Goal: Task Accomplishment & Management: Manage account settings

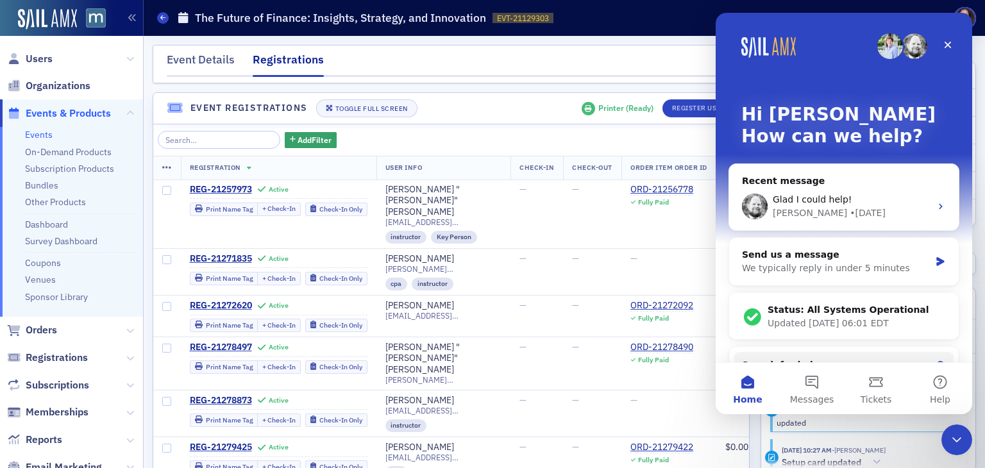
scroll to position [210, 0]
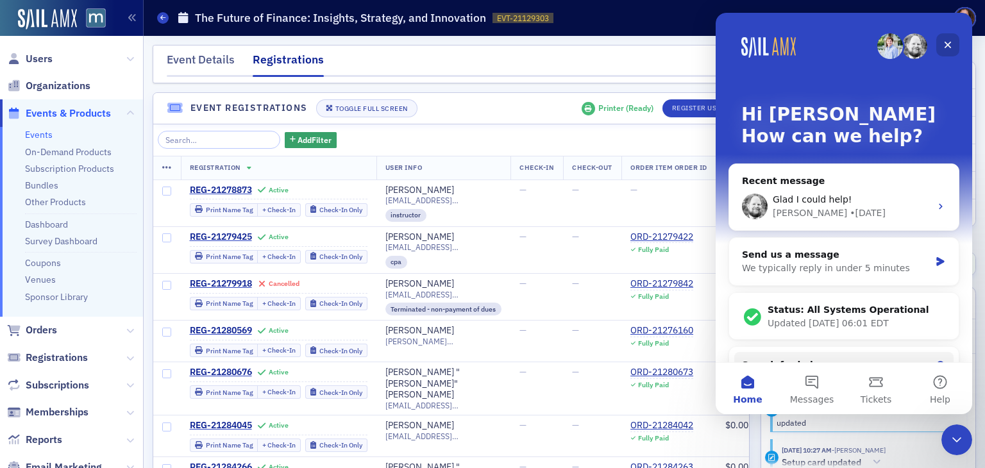
click at [950, 45] on icon "Close" at bounding box center [947, 45] width 10 height 10
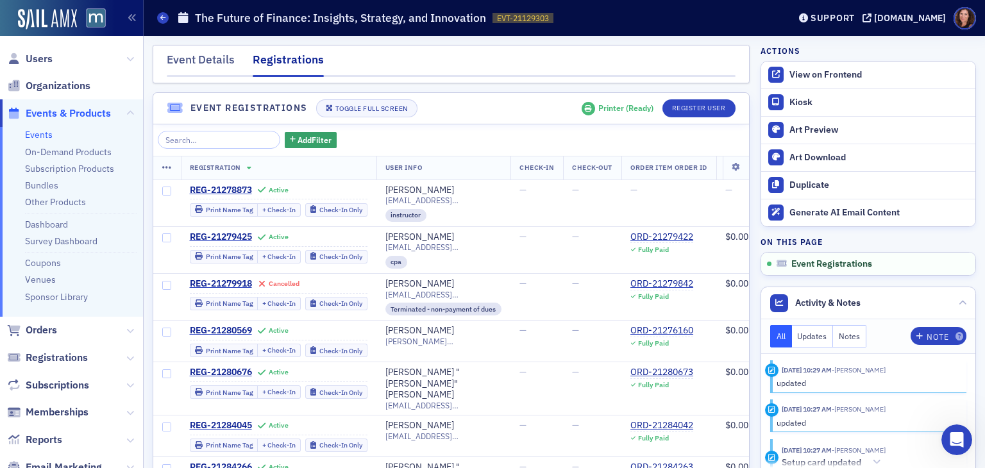
click at [950, 45] on div "Actions View on Frontend Kiosk Art Preview Art Download Duplicate Generate AI E…" at bounding box center [867, 160] width 215 height 231
click at [41, 129] on link "Events" at bounding box center [39, 135] width 28 height 12
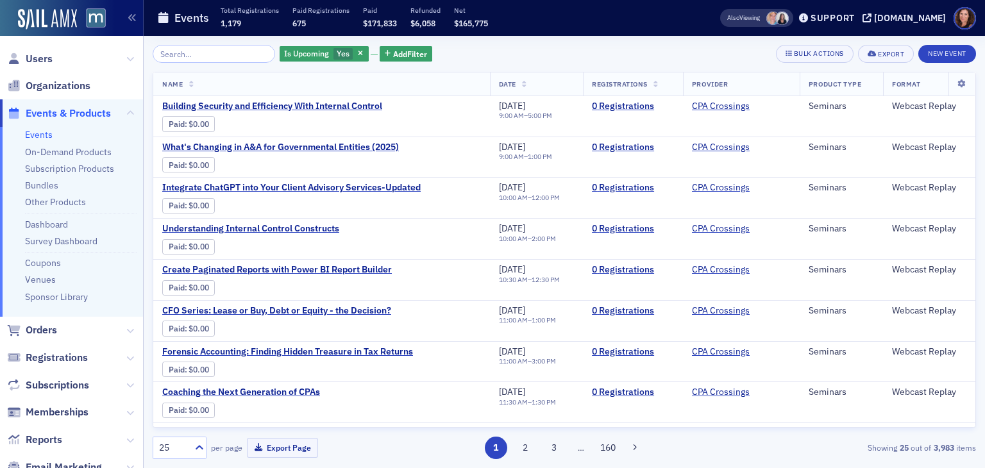
click at [195, 52] on input "search" at bounding box center [214, 54] width 122 height 18
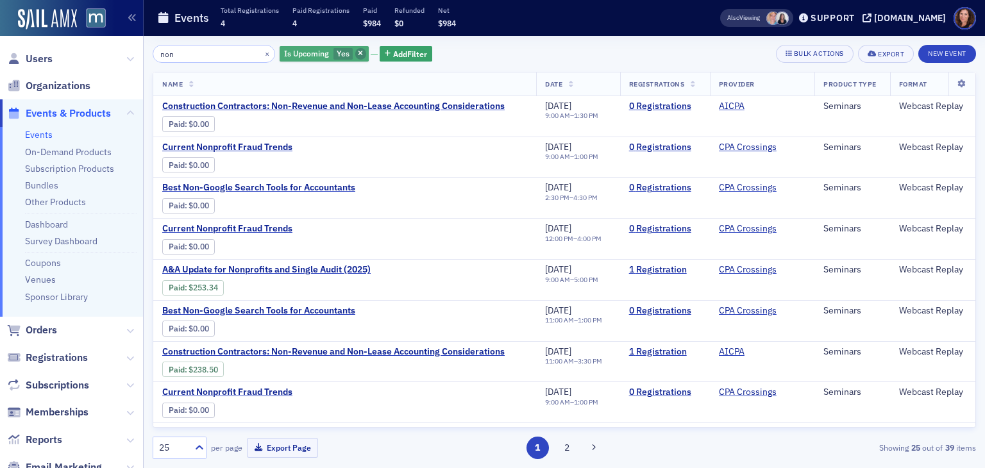
type input "non"
click at [358, 51] on icon "button" at bounding box center [360, 54] width 5 height 7
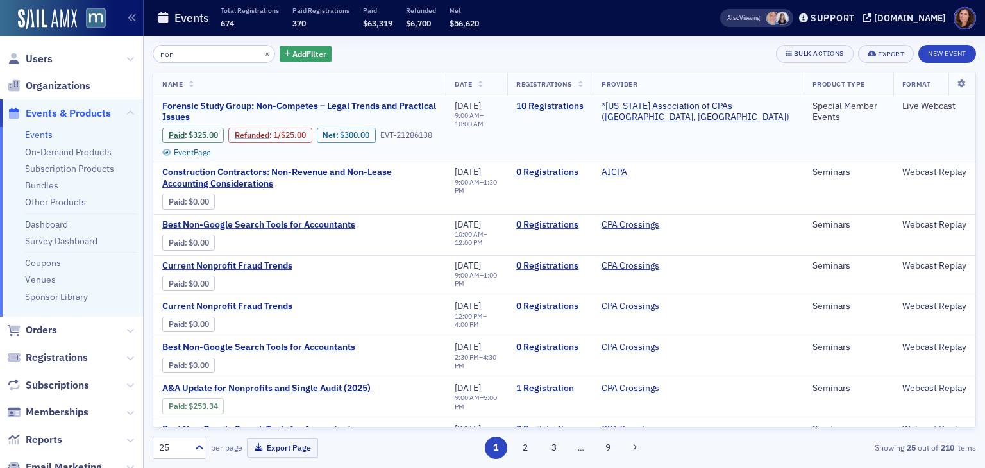
click at [381, 101] on span "Forensic Study Group: Non-Competes – Legal Trends and Practical Issues" at bounding box center [299, 112] width 274 height 22
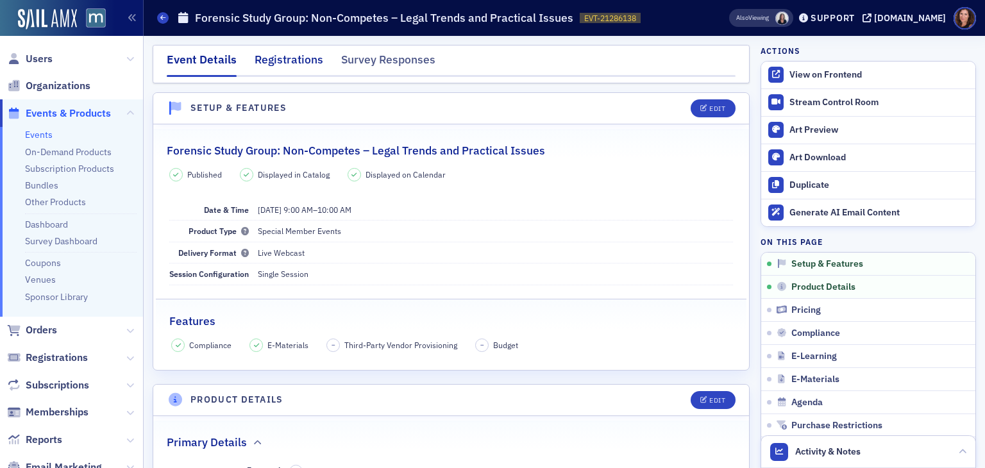
click at [290, 62] on div "Registrations" at bounding box center [289, 63] width 69 height 24
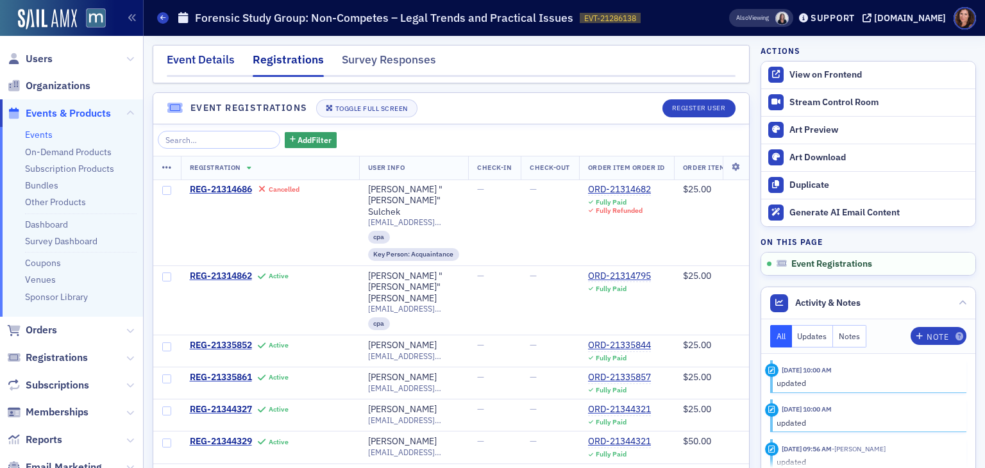
click at [201, 57] on div "Event Details" at bounding box center [201, 63] width 68 height 24
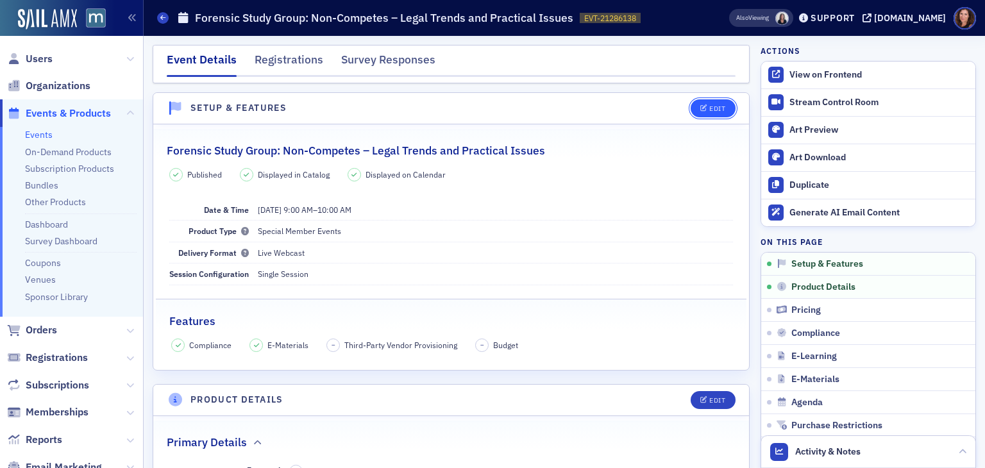
click at [709, 105] on div "Edit" at bounding box center [717, 108] width 16 height 7
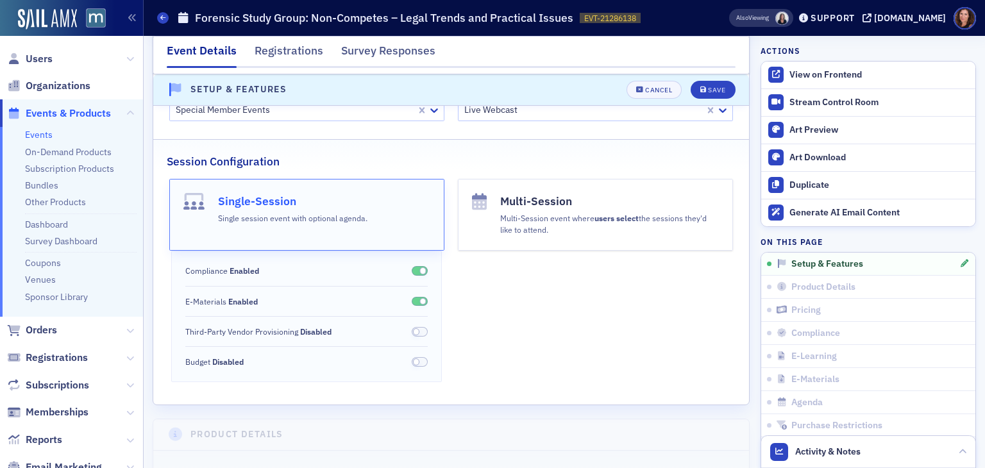
scroll to position [195, 0]
drag, startPoint x: 425, startPoint y: 311, endPoint x: 502, endPoint y: 385, distance: 107.0
click at [502, 385] on div "Event Published Event Displayed in Catalog Event Displayed on Calendar Event Na…" at bounding box center [451, 165] width 596 height 473
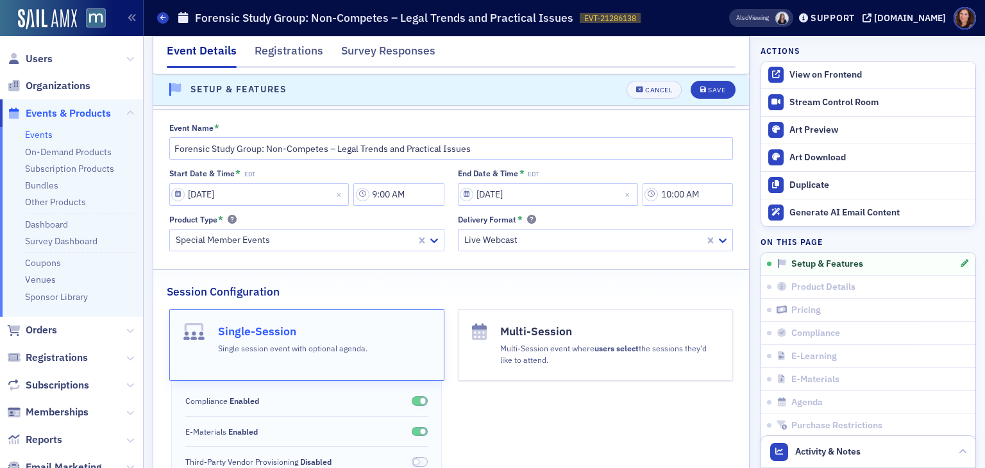
scroll to position [0, 0]
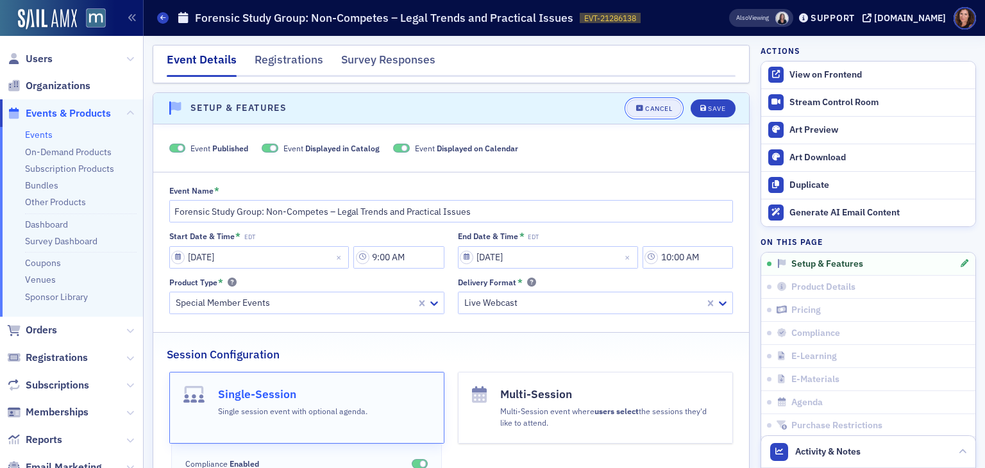
click at [651, 106] on div "Cancel" at bounding box center [658, 108] width 27 height 7
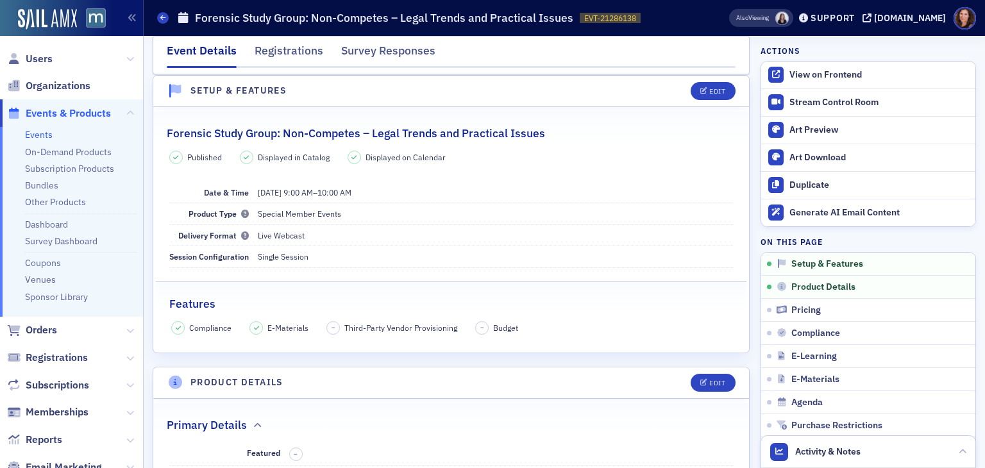
click at [36, 137] on link "Events" at bounding box center [39, 135] width 28 height 12
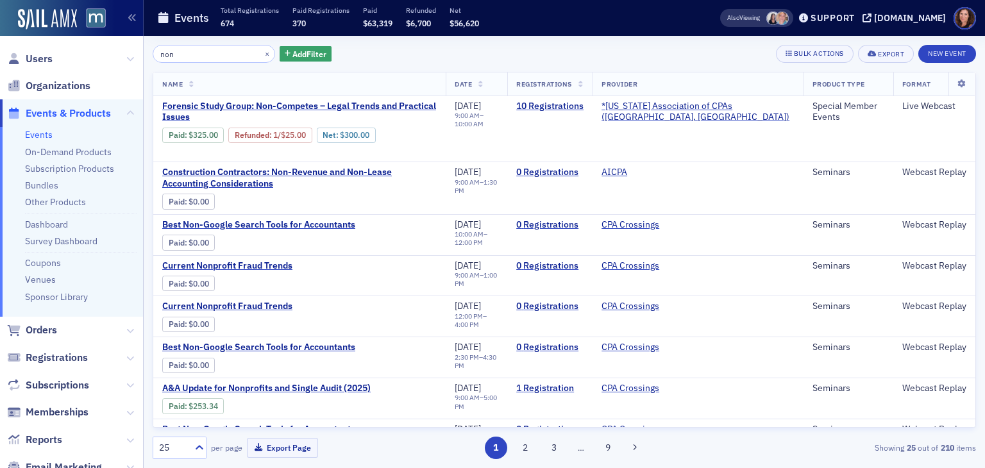
click at [171, 52] on input "non" at bounding box center [214, 54] width 122 height 18
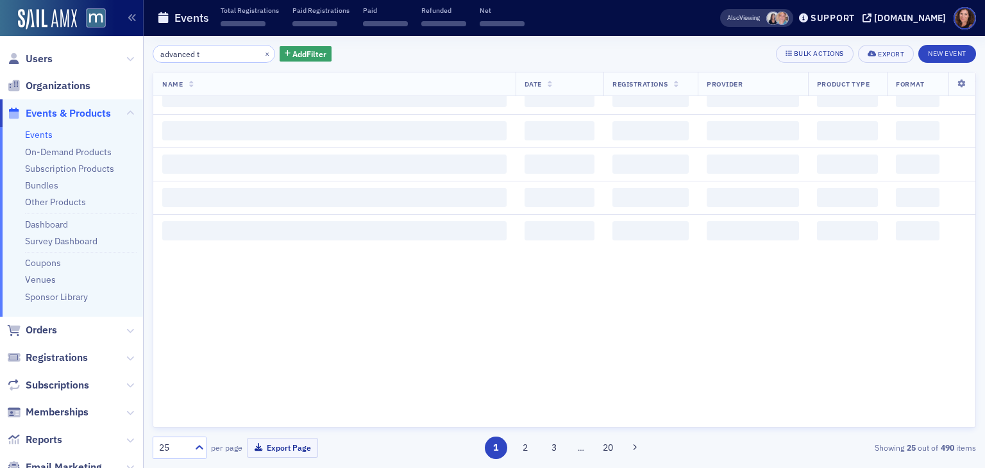
scroll to position [1499, 0]
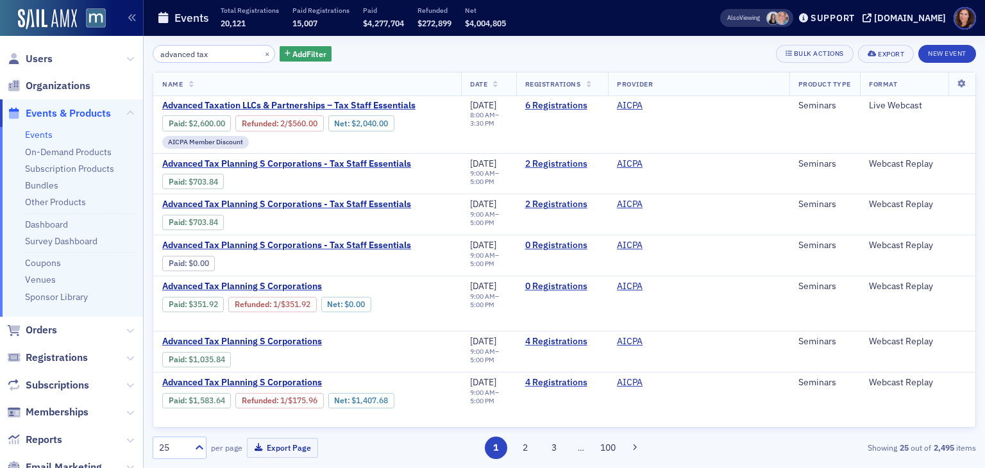
scroll to position [845, 0]
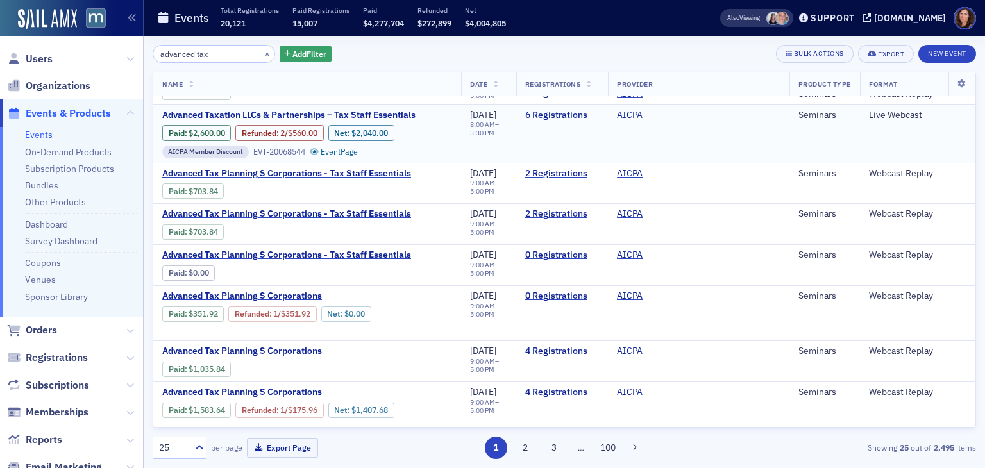
type input "advanced tax"
click at [958, 119] on td "Live Webcast" at bounding box center [917, 134] width 115 height 58
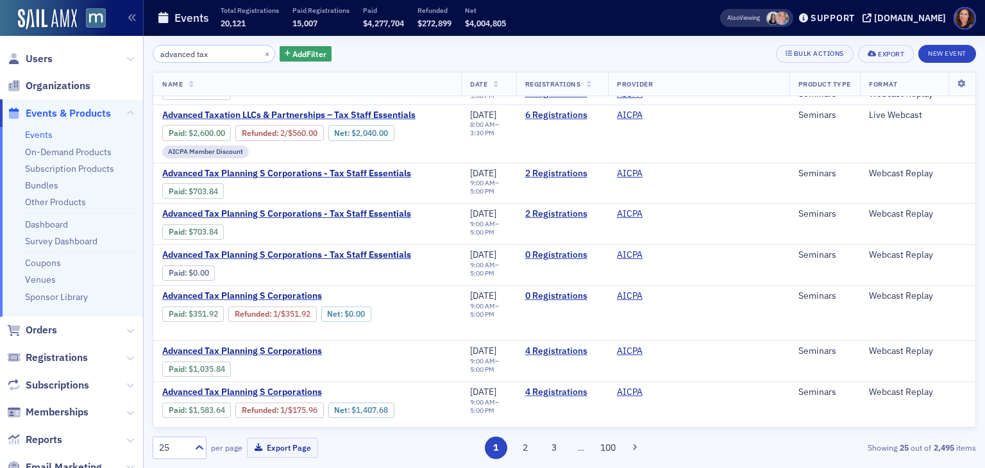
click at [297, 45] on div "advanced tax × Add Filter" at bounding box center [242, 54] width 179 height 18
click at [297, 53] on span "Add Filter" at bounding box center [309, 54] width 34 height 12
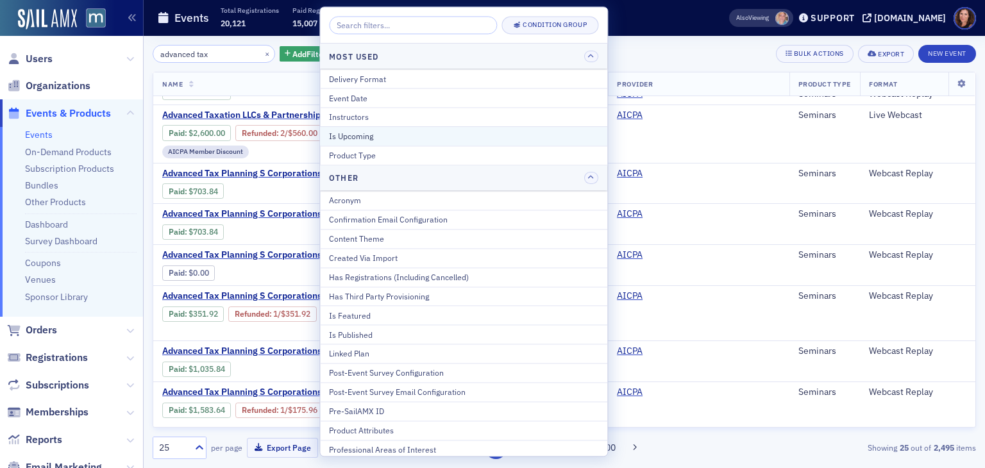
click at [421, 142] on button "Is Upcoming" at bounding box center [463, 135] width 287 height 19
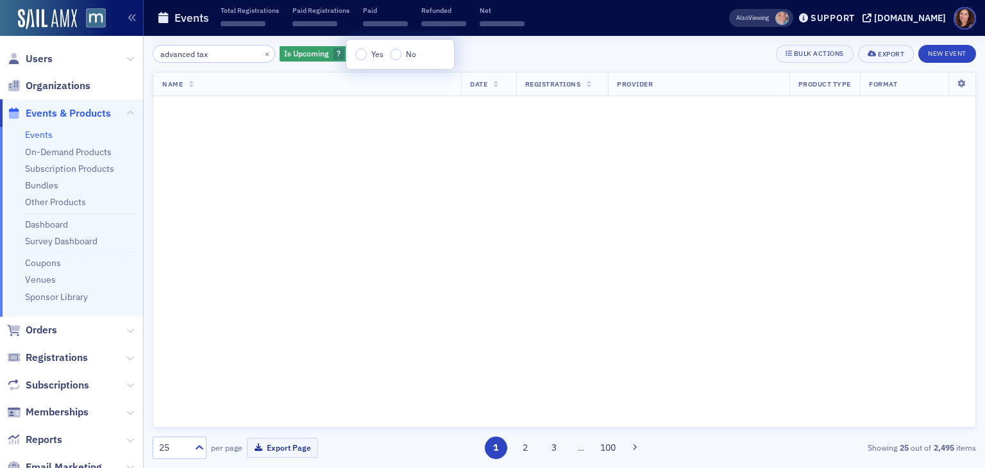
scroll to position [1499, 0]
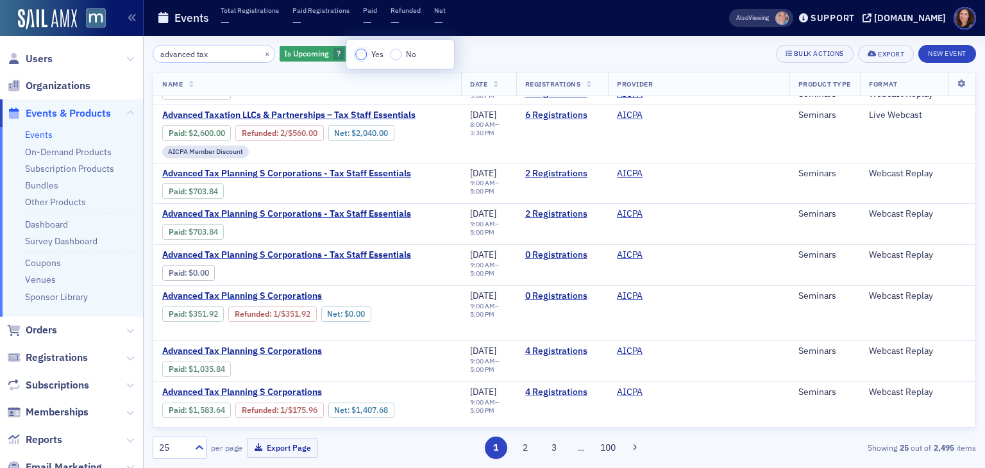
click at [360, 56] on input "Yes" at bounding box center [361, 55] width 12 height 12
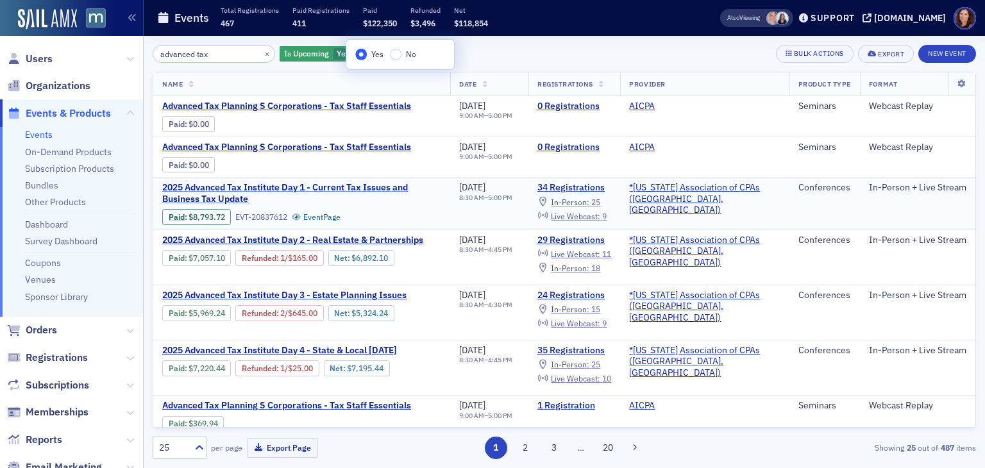
click at [333, 185] on span "2025 Advanced Tax Institute Day 1 - Current Tax Issues and Business Tax Update" at bounding box center [301, 193] width 279 height 22
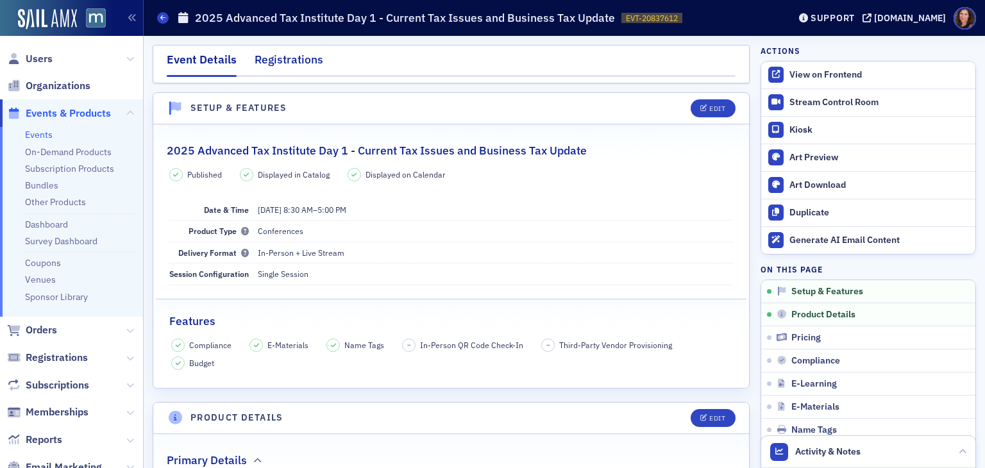
click at [291, 59] on div "Registrations" at bounding box center [289, 63] width 69 height 24
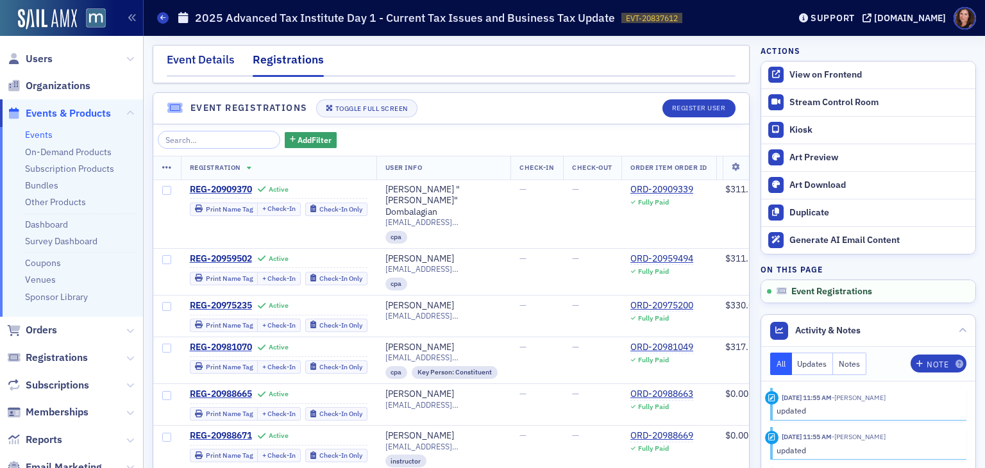
click at [215, 60] on div "Event Details" at bounding box center [201, 63] width 68 height 24
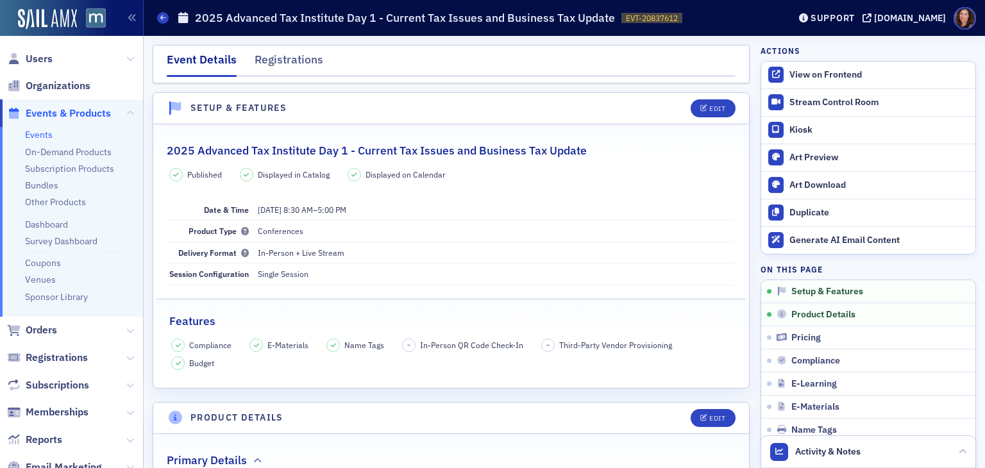
scroll to position [54, 0]
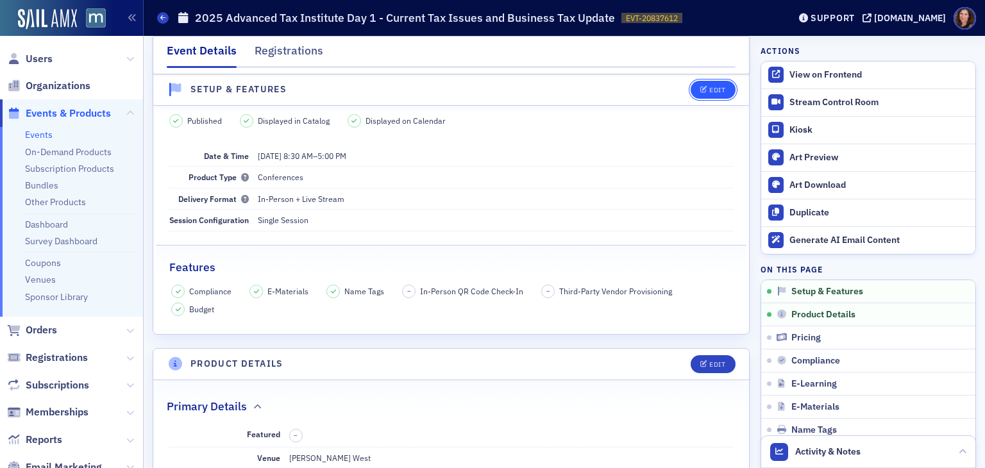
click at [688, 81] on div "Edit" at bounding box center [708, 90] width 53 height 18
click at [697, 83] on button "Edit" at bounding box center [713, 90] width 44 height 18
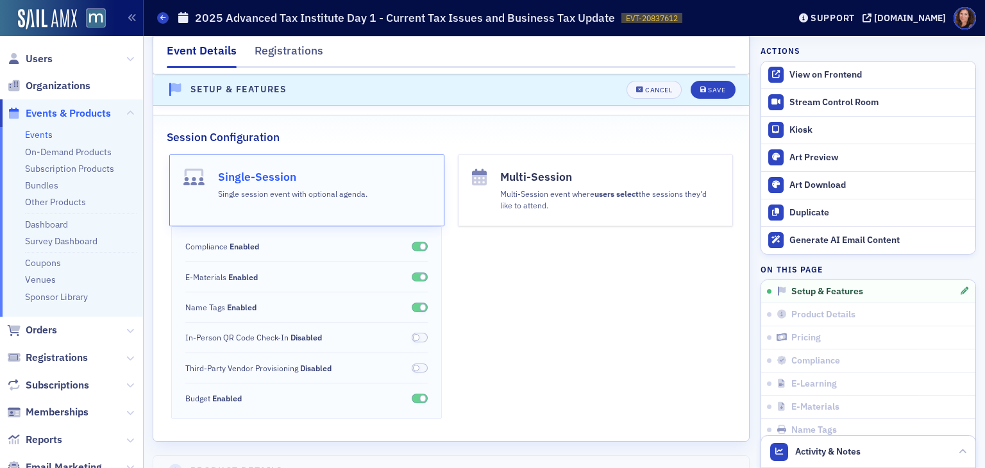
scroll to position [219, 0]
drag, startPoint x: 544, startPoint y: 283, endPoint x: 513, endPoint y: 389, distance: 110.8
click at [513, 389] on div "Multi-Session Multi-Session event where users select the sessions they'd like t…" at bounding box center [595, 285] width 275 height 264
click at [642, 85] on button "Cancel" at bounding box center [653, 90] width 55 height 18
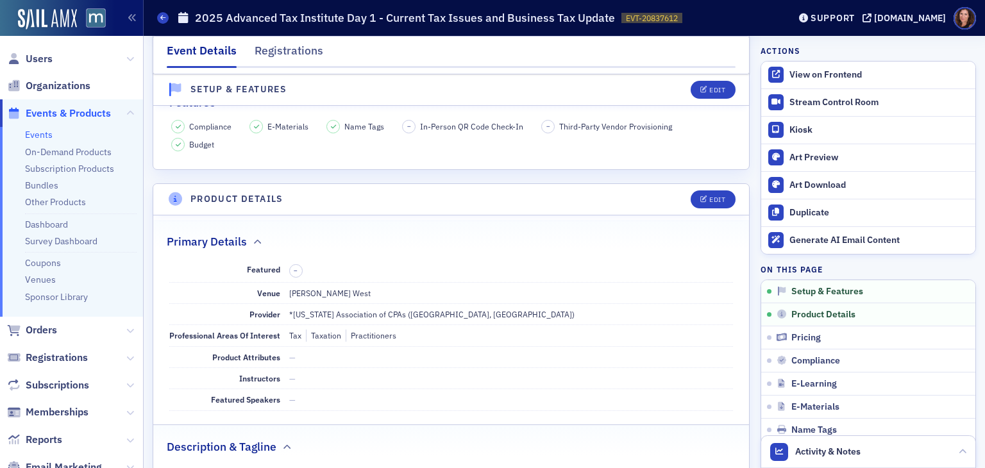
scroll to position [17, 0]
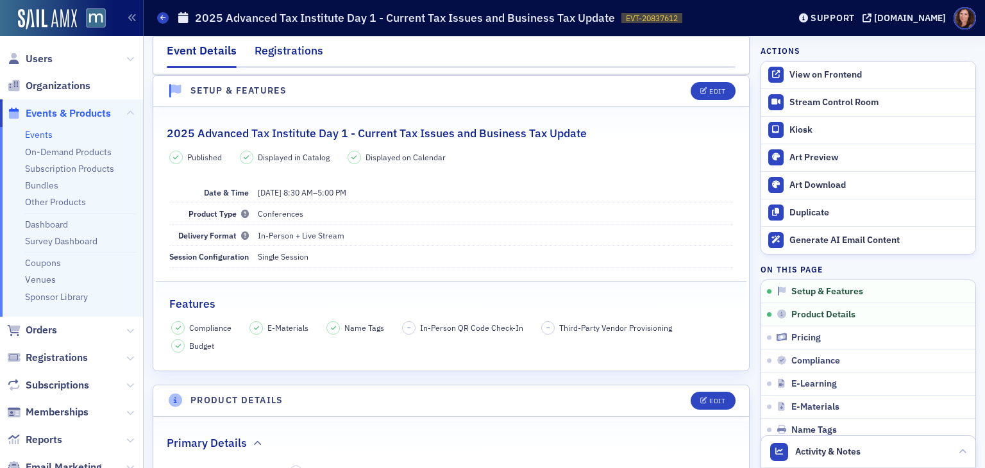
click at [289, 51] on div "Registrations" at bounding box center [289, 54] width 69 height 24
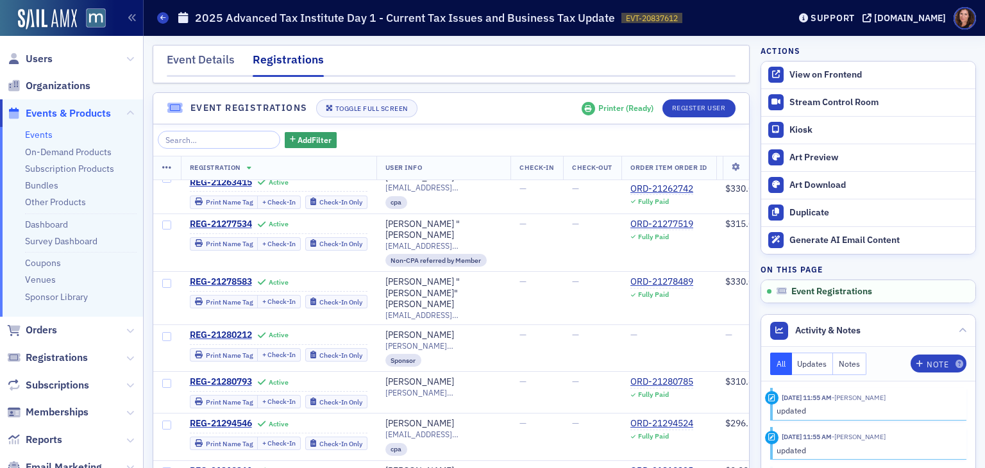
scroll to position [741, 0]
click at [217, 351] on div "Print Name Tag" at bounding box center [229, 354] width 47 height 7
click at [235, 351] on div "Print Name Tag" at bounding box center [229, 354] width 47 height 7
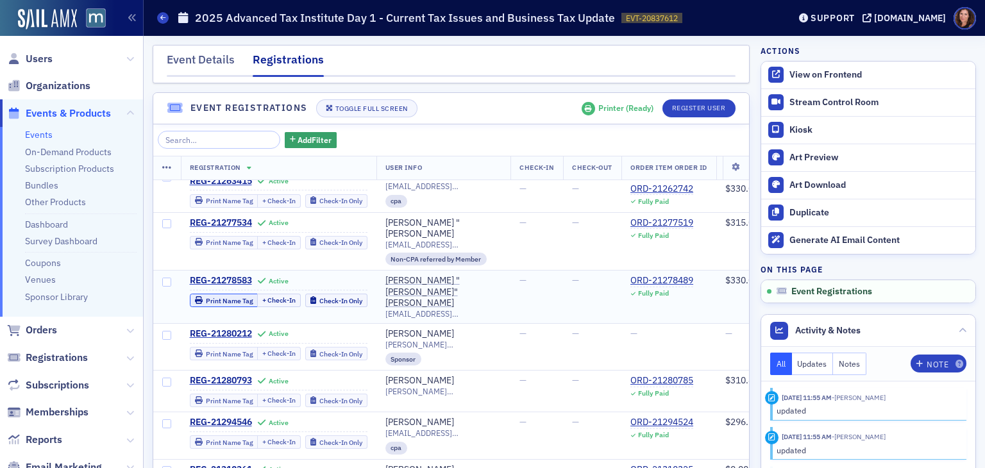
click at [227, 297] on div "Print Name Tag" at bounding box center [229, 300] width 47 height 7
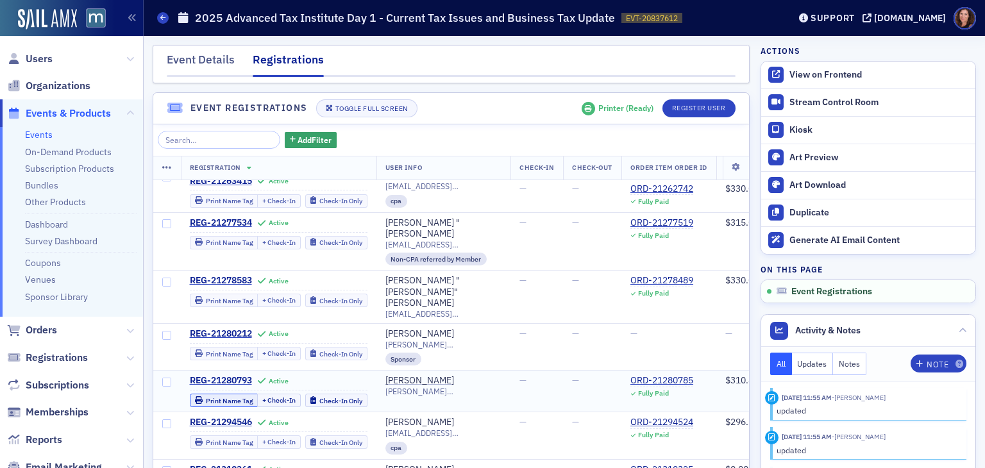
click at [226, 398] on div "Print Name Tag" at bounding box center [229, 401] width 47 height 7
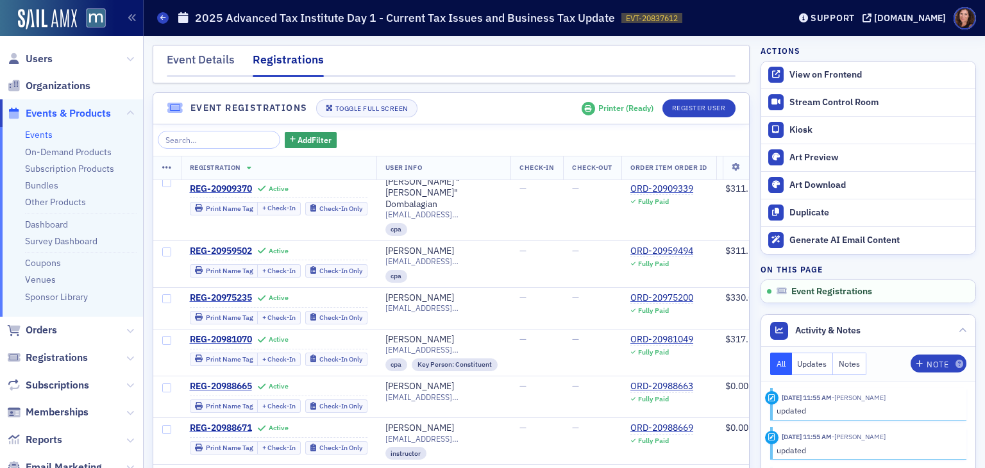
scroll to position [0, 0]
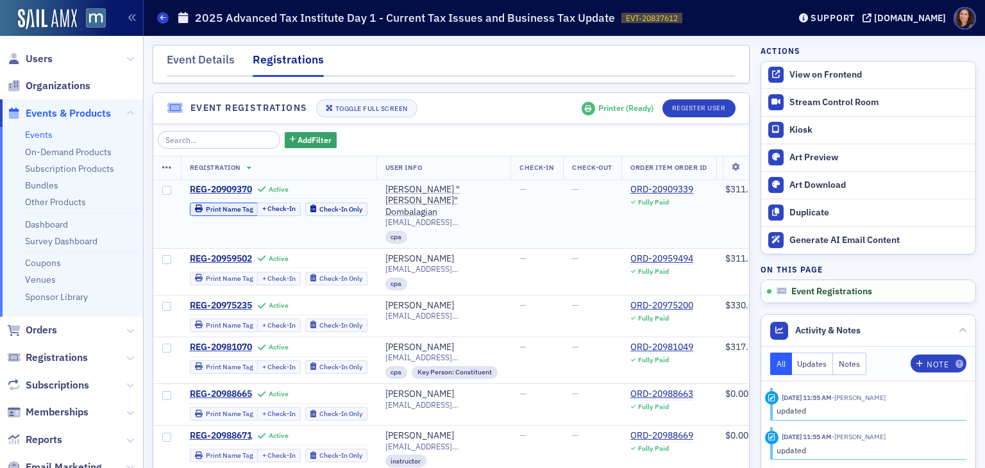
click at [236, 206] on div "Print Name Tag" at bounding box center [229, 209] width 47 height 7
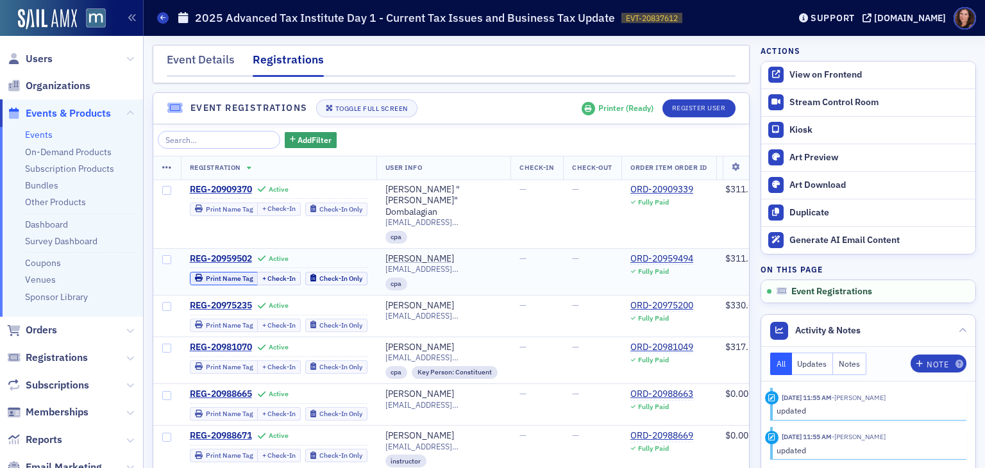
click at [234, 275] on div "Print Name Tag" at bounding box center [229, 278] width 47 height 7
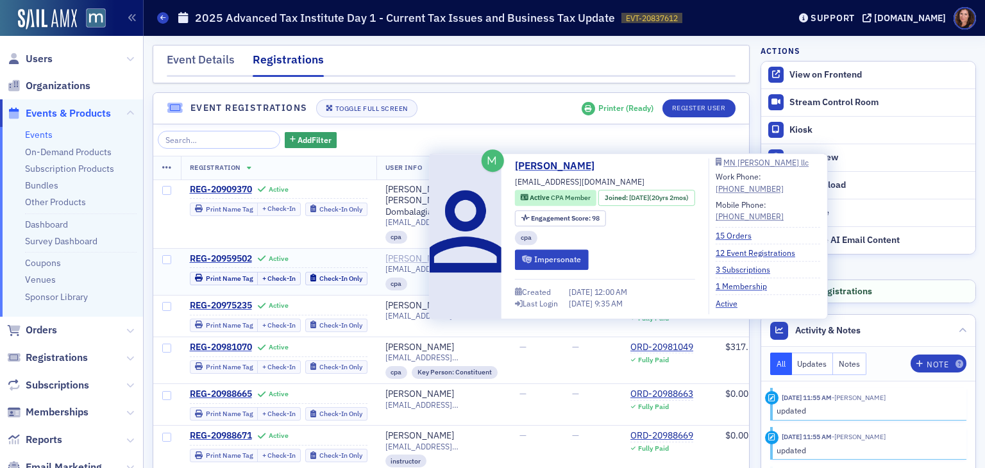
click at [407, 253] on div "[PERSON_NAME]" at bounding box center [419, 259] width 69 height 12
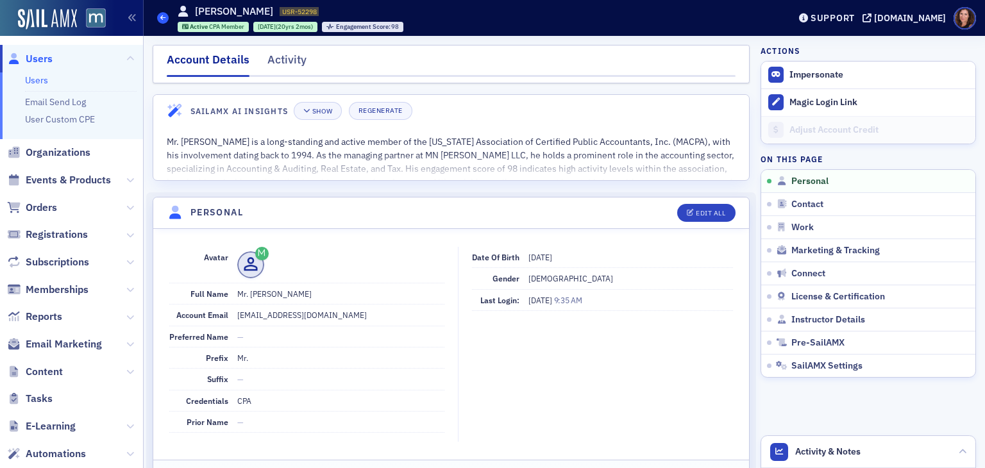
click at [161, 18] on icon at bounding box center [162, 18] width 5 height 6
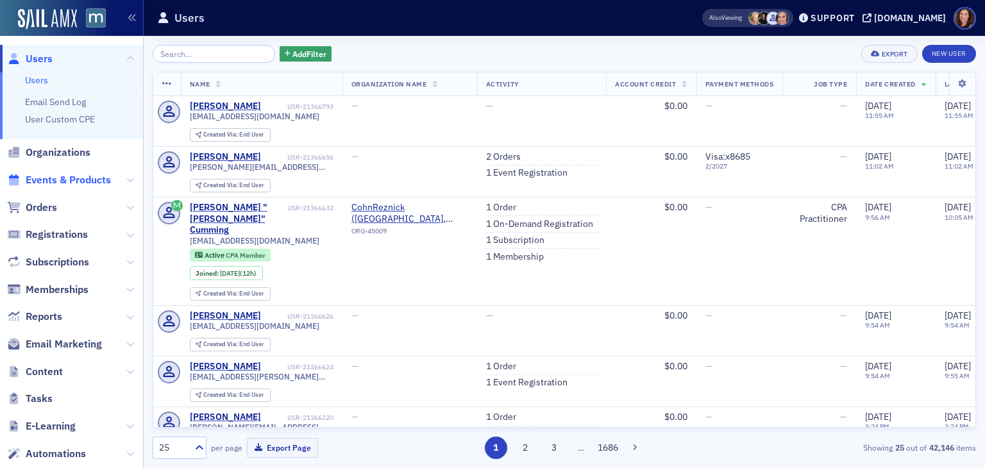
click at [69, 174] on span "Events & Products" at bounding box center [68, 180] width 85 height 14
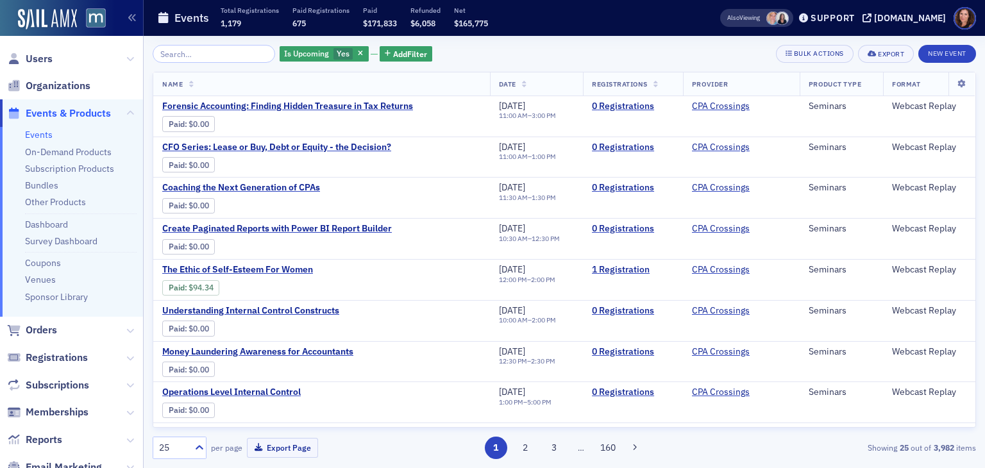
click at [188, 56] on input "search" at bounding box center [214, 54] width 122 height 18
drag, startPoint x: 188, startPoint y: 56, endPoint x: 177, endPoint y: 54, distance: 11.7
click at [177, 54] on input "search" at bounding box center [214, 54] width 122 height 18
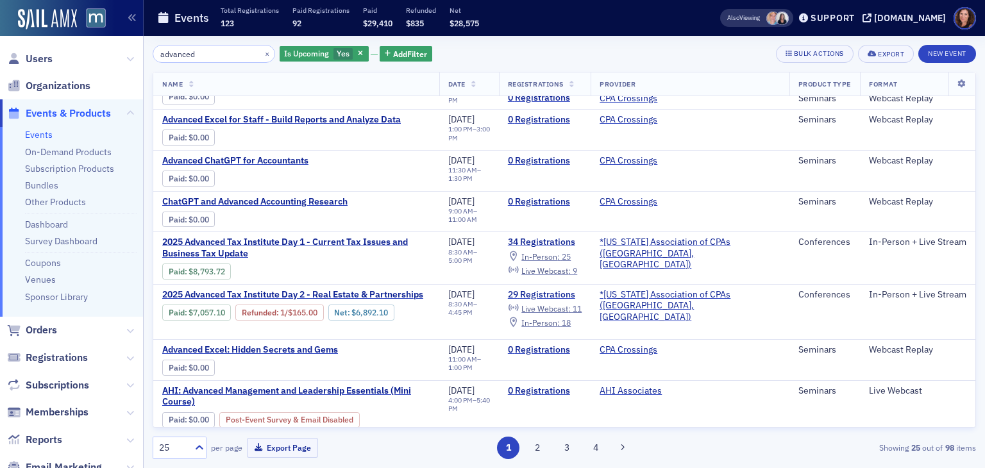
scroll to position [762, 0]
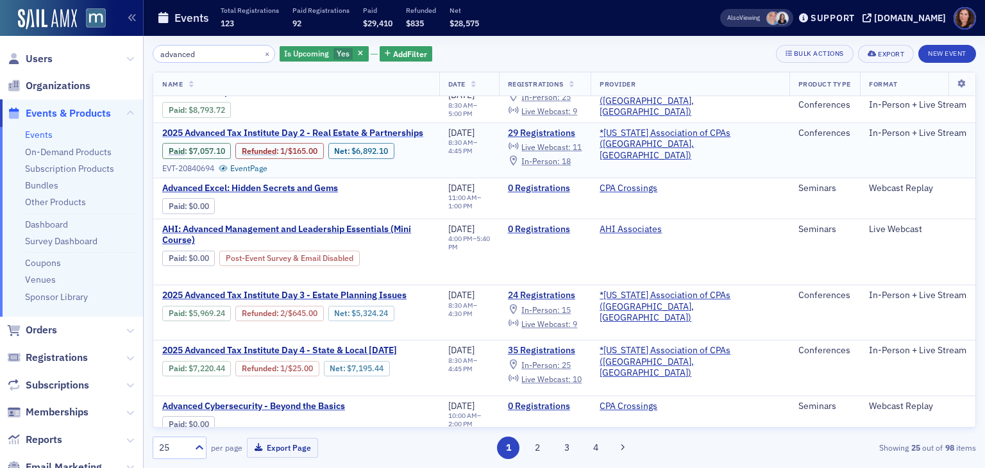
type input "advanced"
click at [362, 128] on span "2025 Advanced Tax Institute Day 2 - Real Estate & Partnerships" at bounding box center [292, 134] width 261 height 12
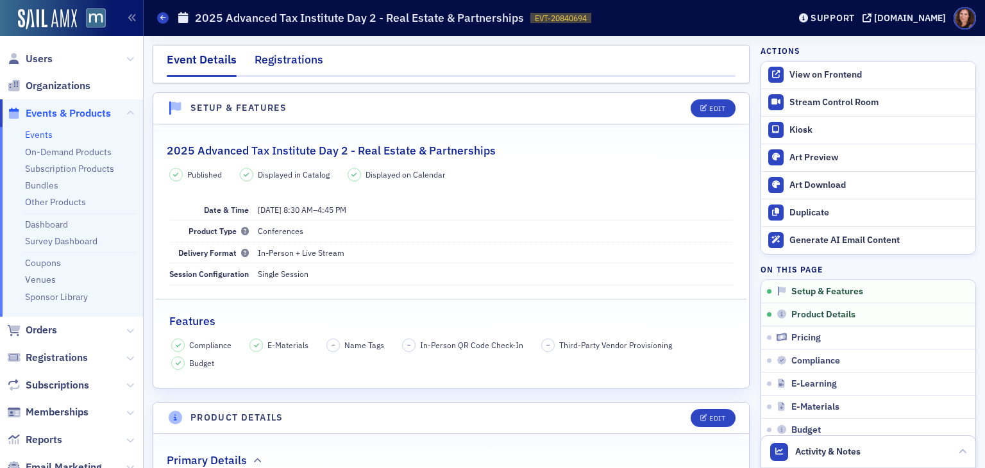
click at [278, 65] on div "Registrations" at bounding box center [289, 63] width 69 height 24
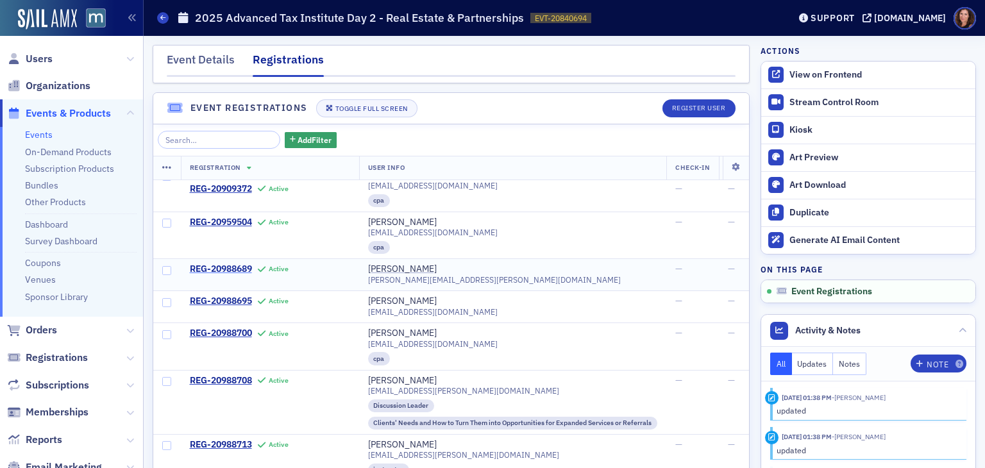
scroll to position [61, 0]
click at [194, 58] on div "Event Details" at bounding box center [201, 63] width 68 height 24
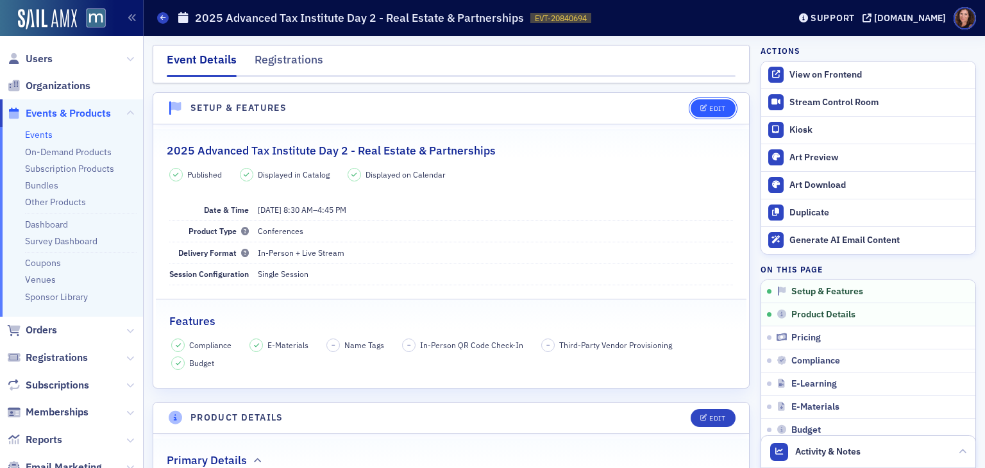
click at [700, 110] on icon "button" at bounding box center [704, 108] width 8 height 7
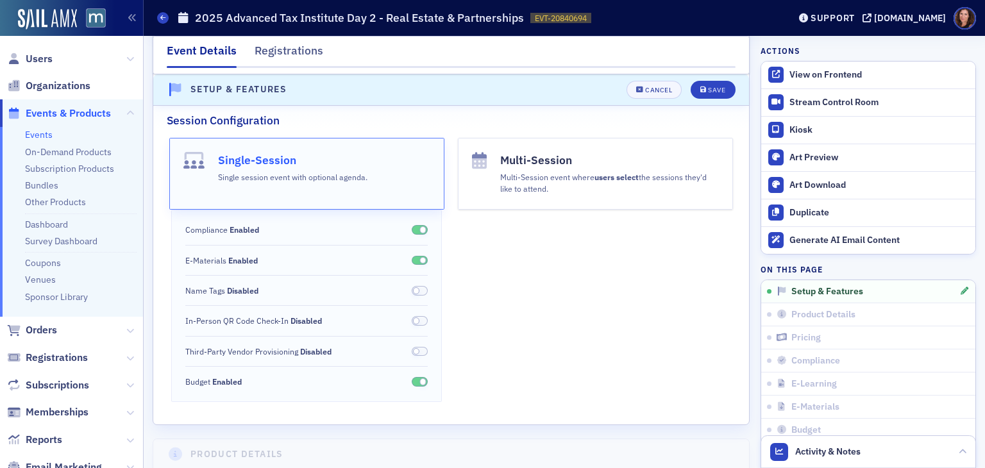
scroll to position [247, 0]
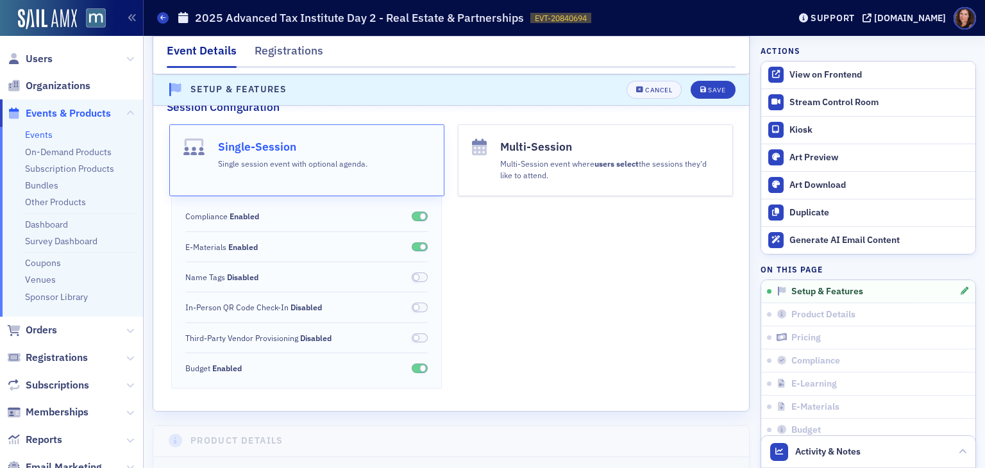
click at [416, 276] on span at bounding box center [420, 277] width 17 height 10
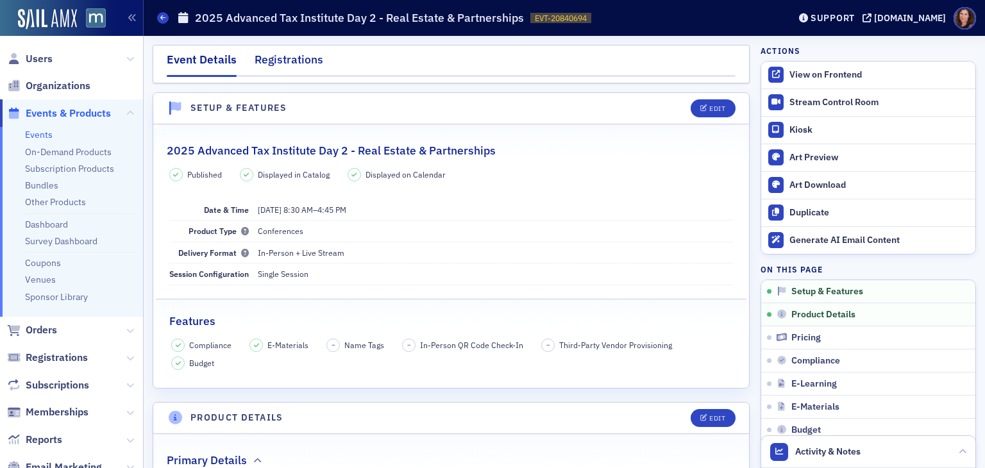
click at [294, 66] on div "Registrations" at bounding box center [289, 63] width 69 height 24
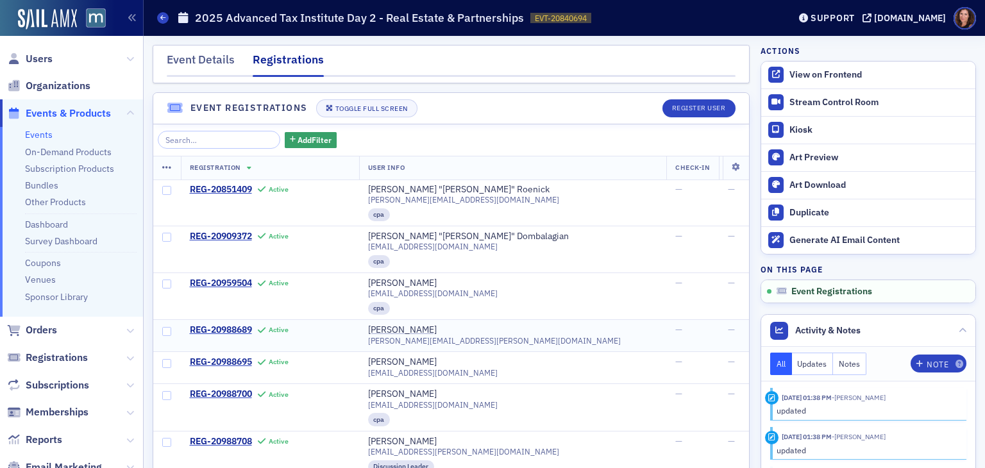
scroll to position [31, 0]
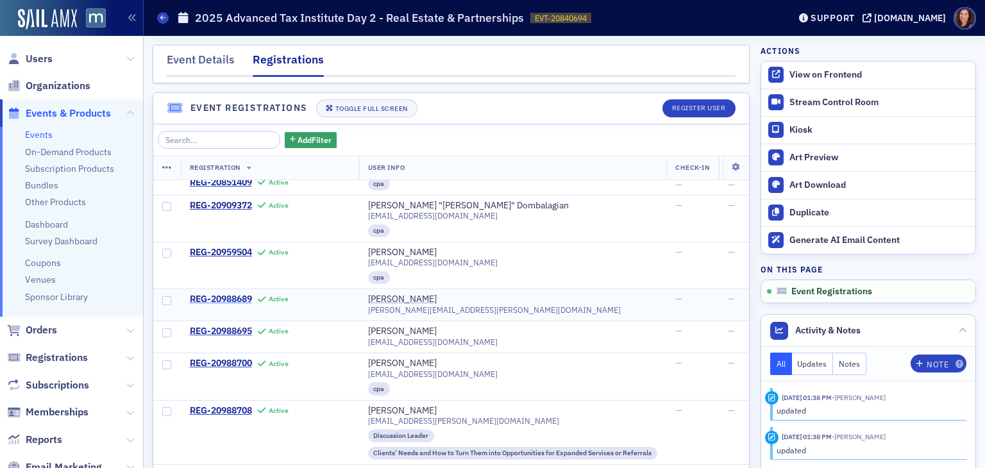
click at [237, 297] on span "REG-20988689" at bounding box center [221, 300] width 62 height 12
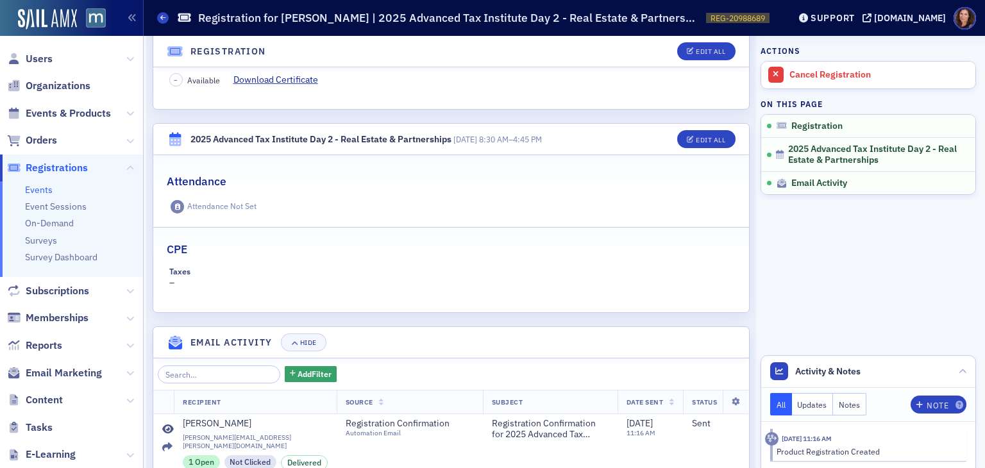
scroll to position [394, 0]
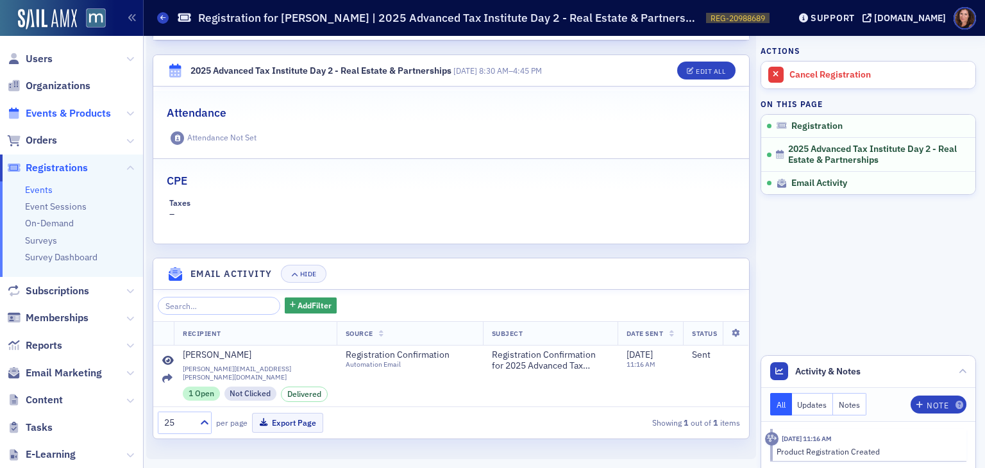
click at [58, 112] on span "Events & Products" at bounding box center [68, 113] width 85 height 14
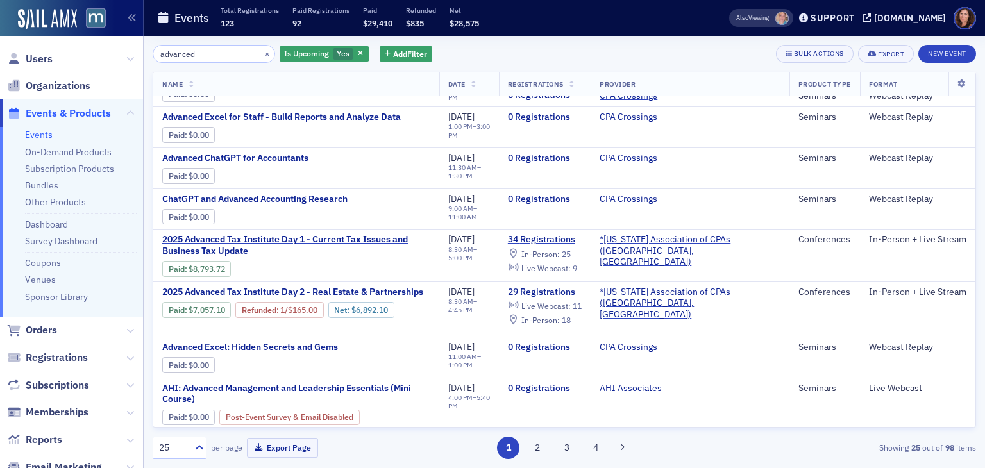
scroll to position [762, 0]
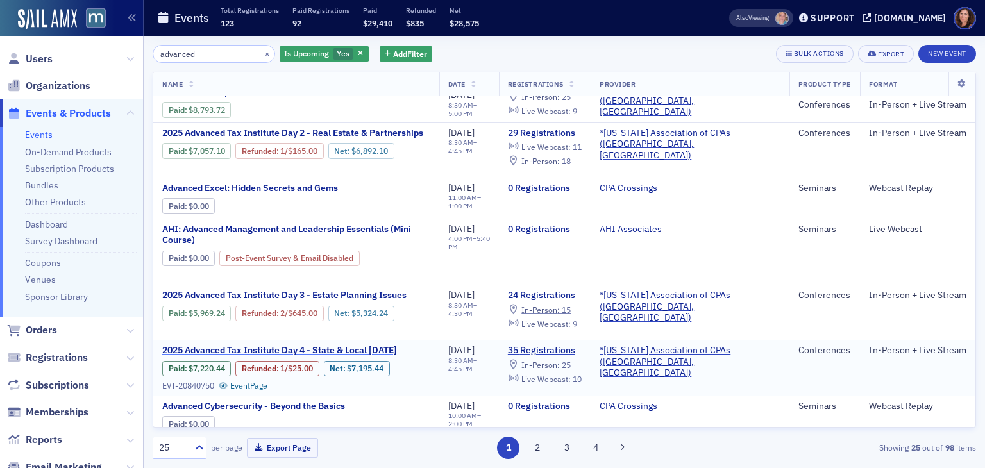
click at [351, 345] on span "2025 Advanced Tax Institute Day 4 - State & Local Tax Day" at bounding box center [279, 351] width 235 height 12
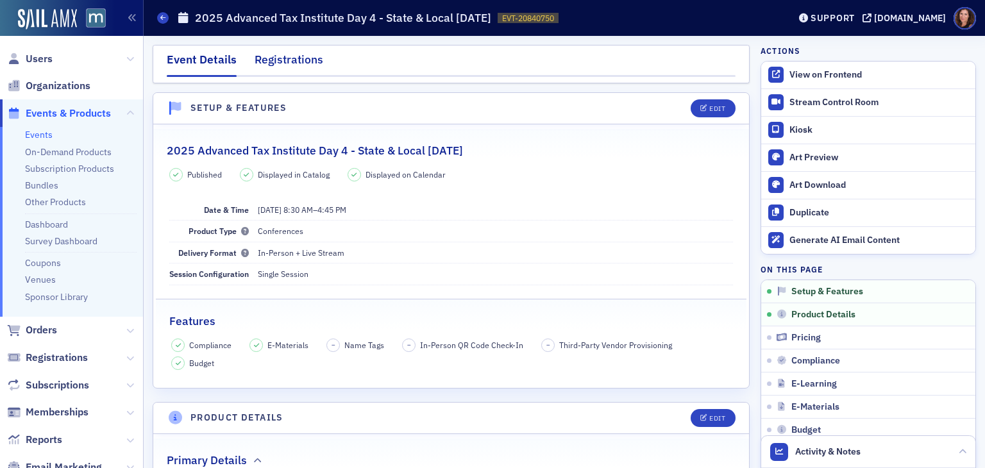
click at [290, 61] on div "Registrations" at bounding box center [289, 63] width 69 height 24
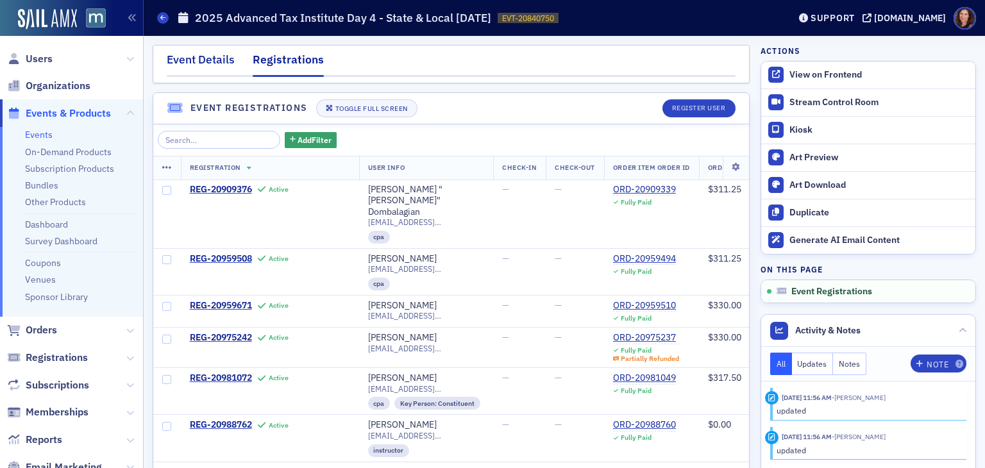
click at [208, 56] on div "Event Details" at bounding box center [201, 63] width 68 height 24
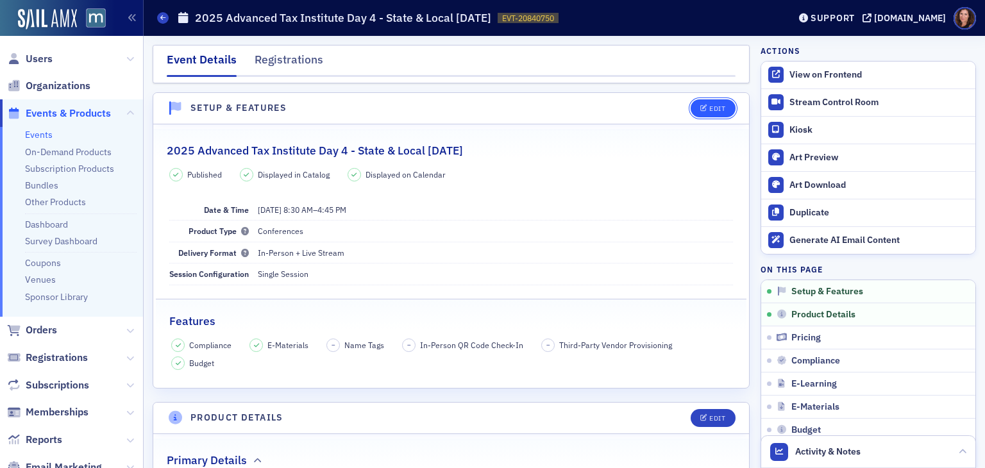
click at [709, 108] on div "Edit" at bounding box center [717, 108] width 16 height 7
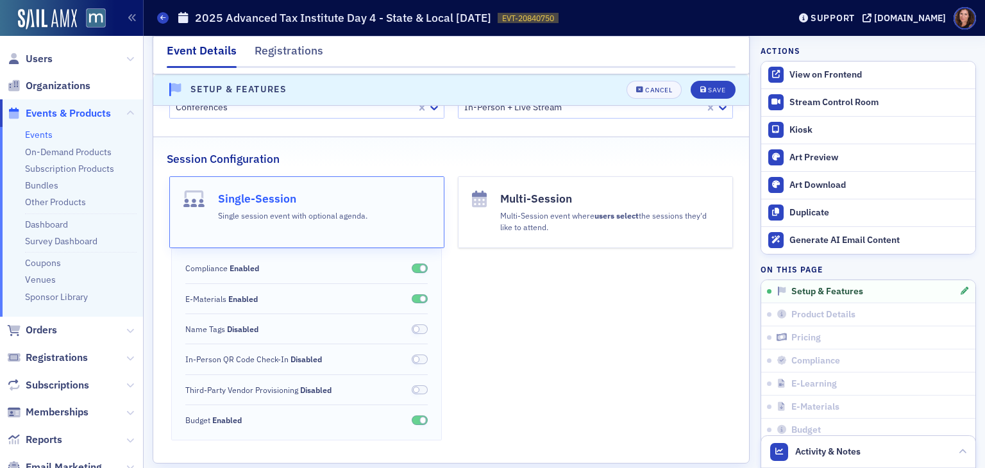
scroll to position [197, 0]
click at [413, 327] on span at bounding box center [416, 327] width 7 height 7
click at [700, 90] on icon "submit" at bounding box center [703, 90] width 6 height 7
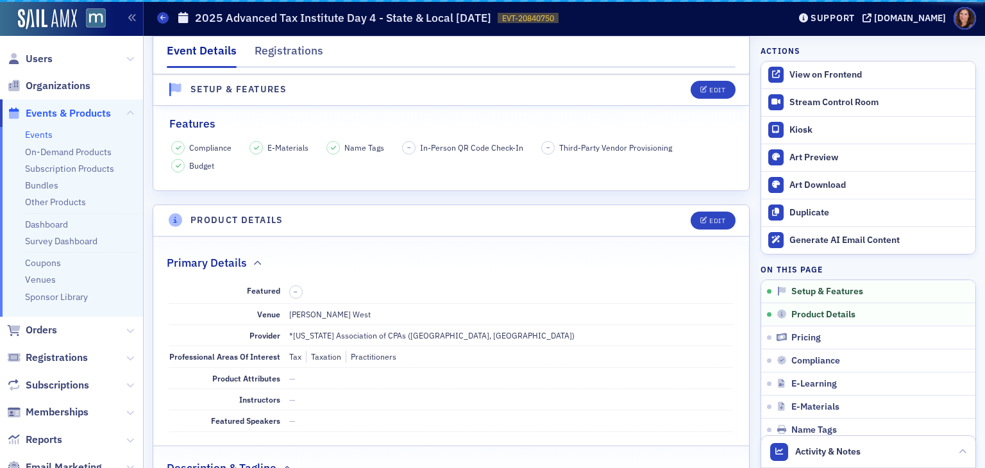
scroll to position [17, 0]
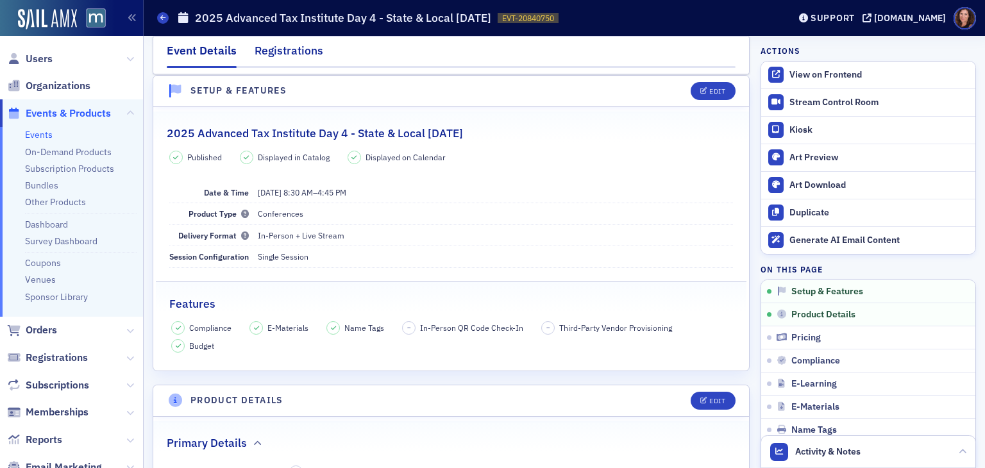
click at [304, 47] on div "Registrations" at bounding box center [289, 54] width 69 height 24
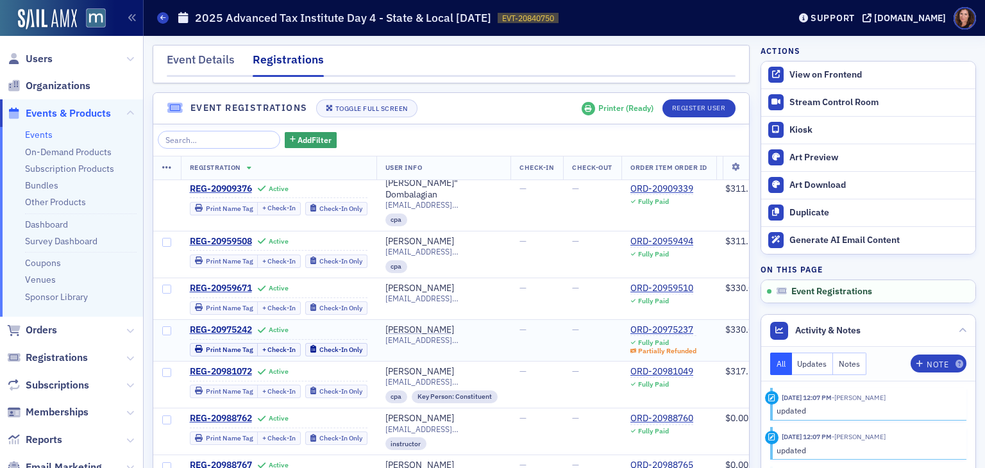
scroll to position [221, 0]
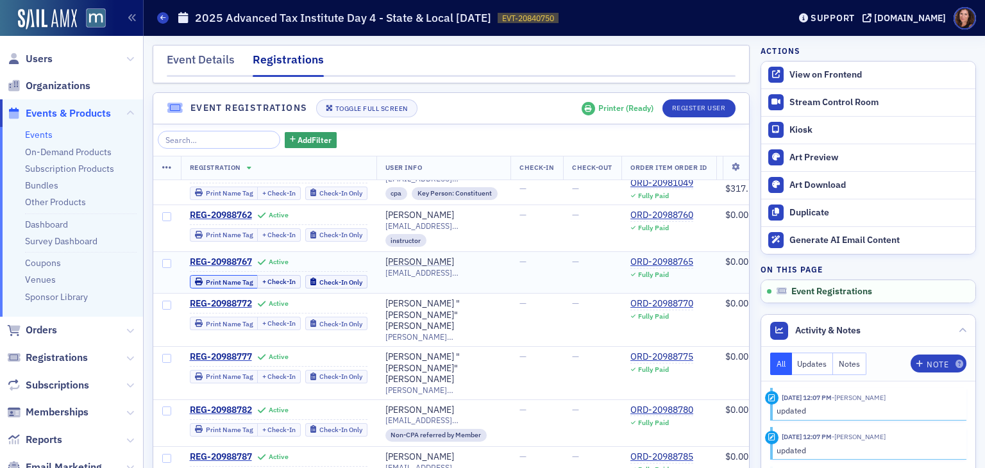
drag, startPoint x: 336, startPoint y: 324, endPoint x: 219, endPoint y: 257, distance: 135.3
click at [219, 279] on div "Print Name Tag" at bounding box center [229, 282] width 47 height 7
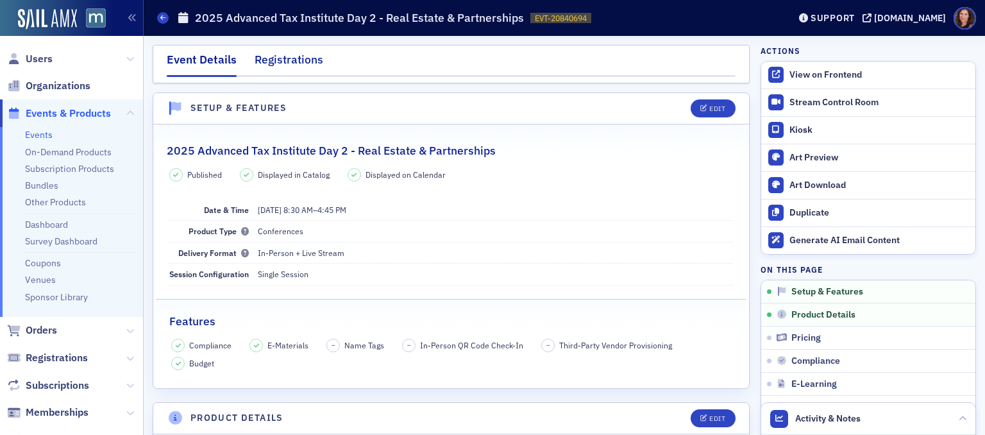
click at [305, 63] on div "Registrations" at bounding box center [289, 63] width 69 height 24
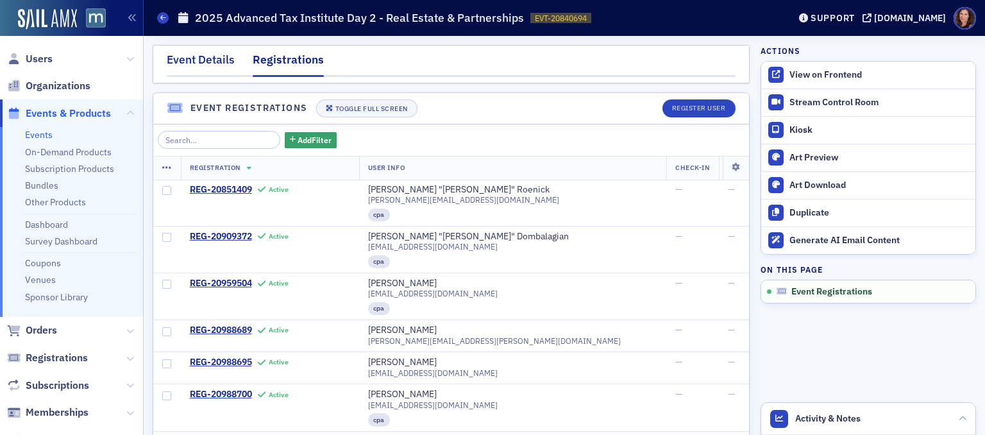
click at [206, 56] on div "Event Details" at bounding box center [201, 63] width 68 height 24
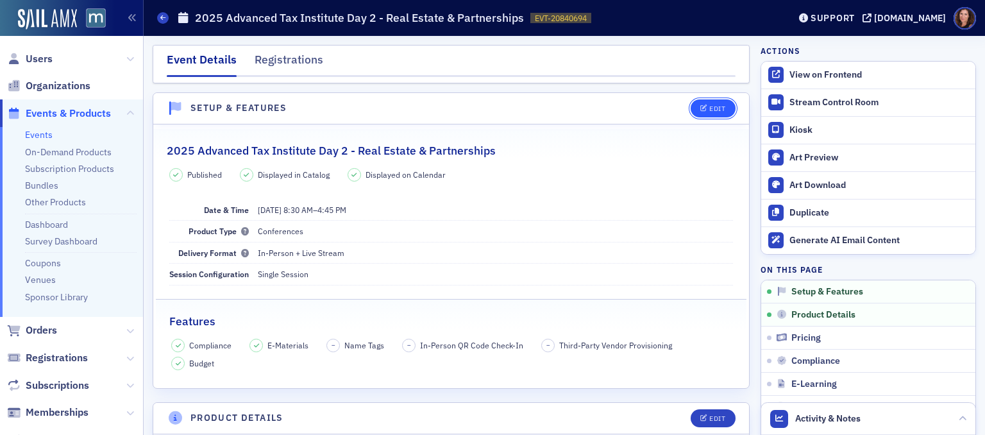
drag, startPoint x: 492, startPoint y: 289, endPoint x: 705, endPoint y: 105, distance: 281.8
click at [709, 105] on div "Edit" at bounding box center [717, 108] width 16 height 7
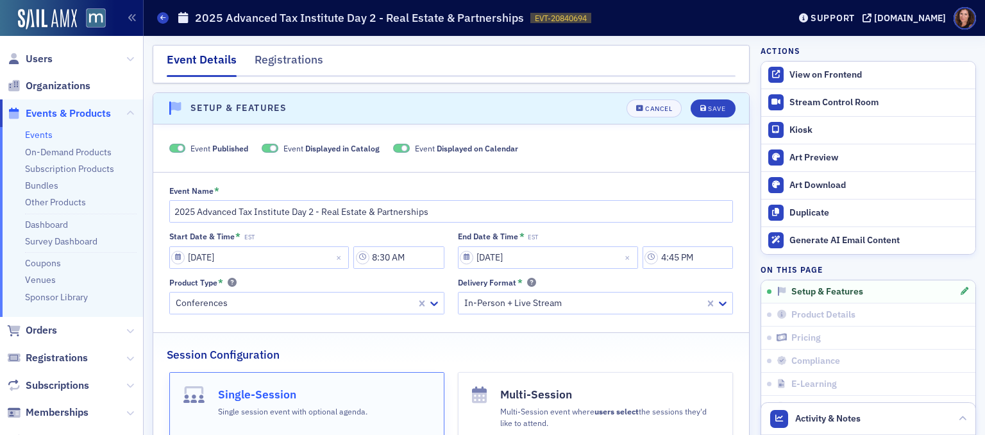
scroll to position [17, 0]
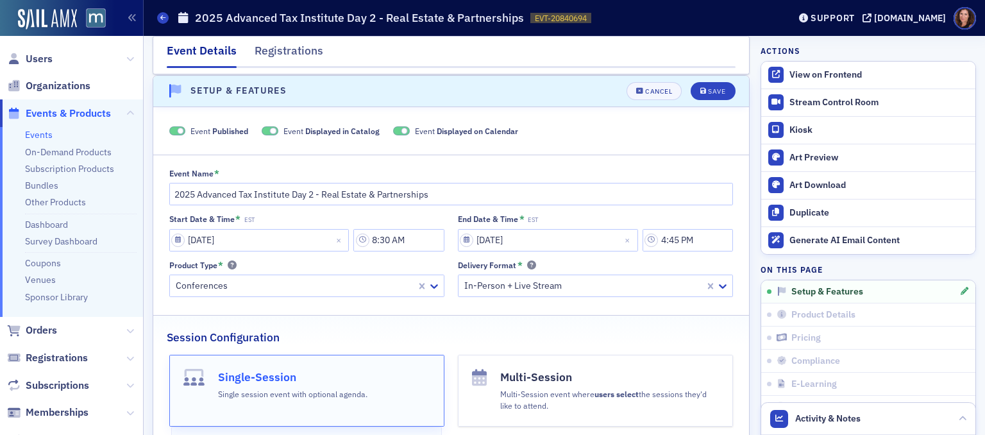
click at [705, 105] on header "Setup & Features Cancel Save" at bounding box center [451, 91] width 596 height 31
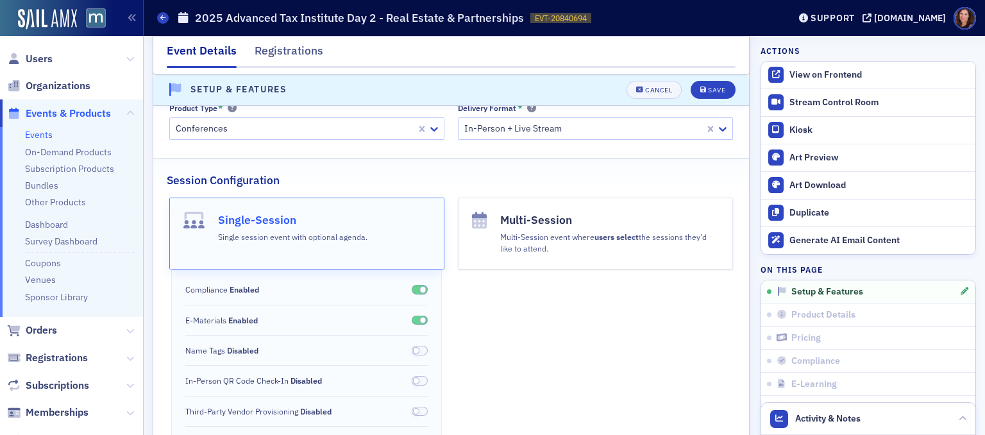
scroll to position [175, 0]
click at [414, 349] on span at bounding box center [420, 350] width 17 height 10
click at [708, 91] on div "Save" at bounding box center [716, 90] width 17 height 7
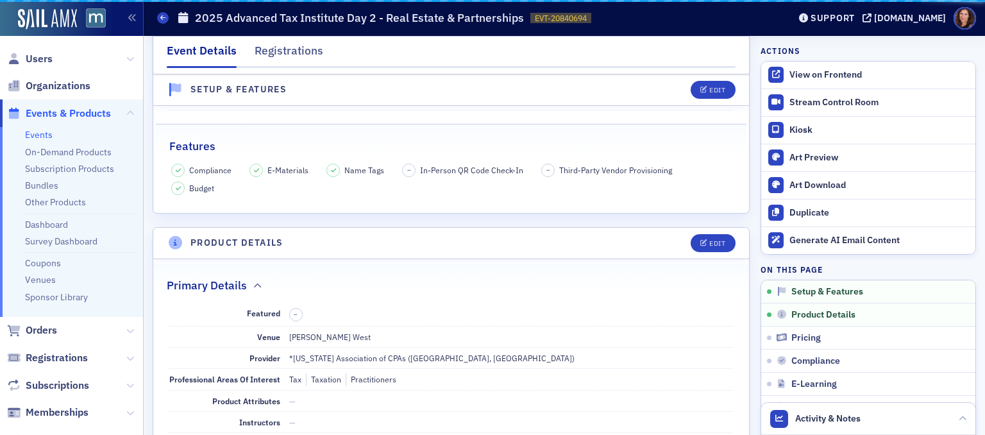
scroll to position [17, 0]
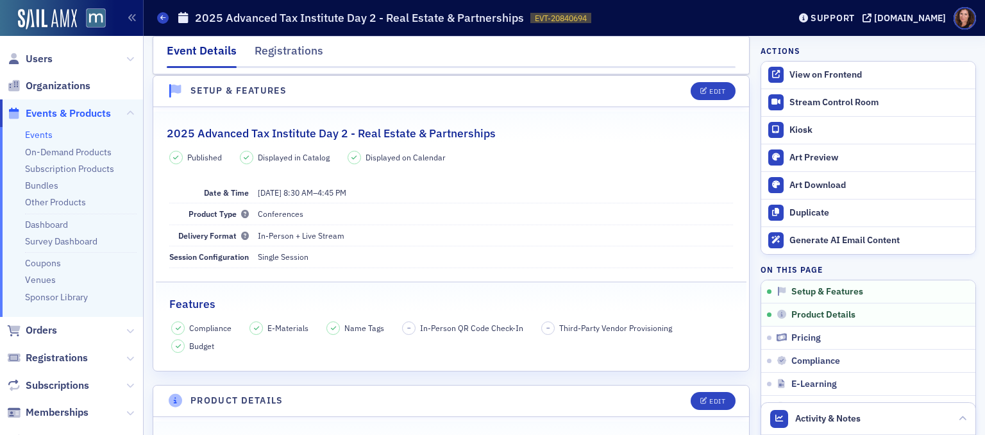
click at [43, 133] on link "Events" at bounding box center [39, 135] width 28 height 12
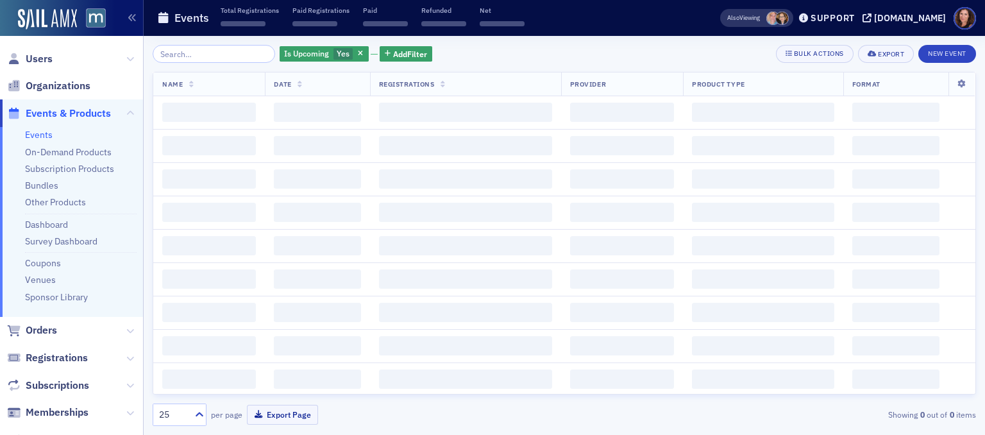
click at [215, 49] on input "search" at bounding box center [214, 54] width 122 height 18
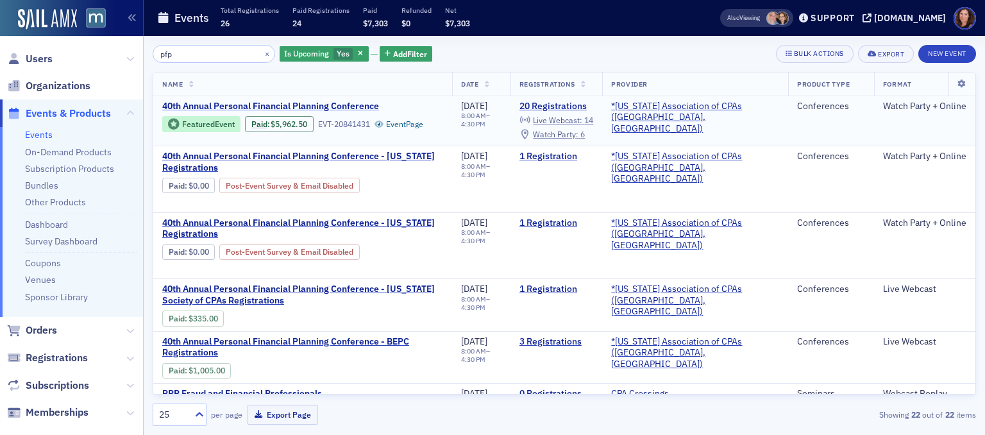
type input "pfp"
click at [359, 107] on span "40th Annual Personal Financial Planning Conference" at bounding box center [270, 107] width 217 height 12
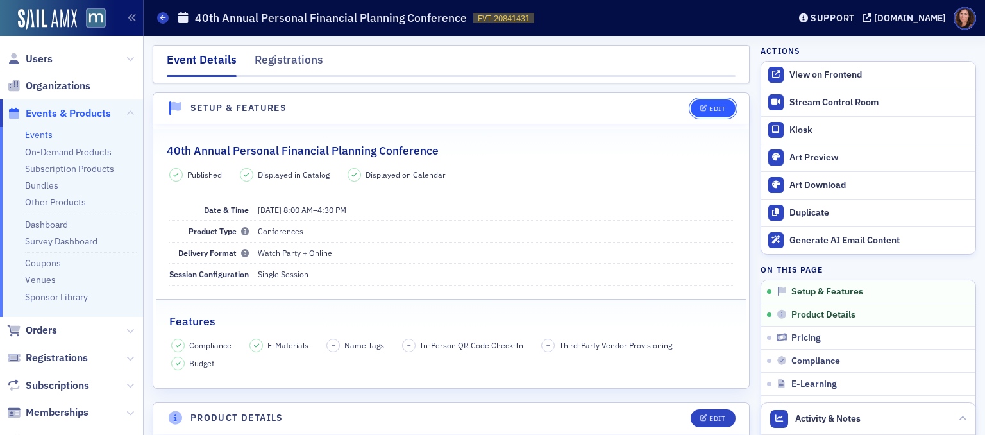
click at [698, 101] on button "Edit" at bounding box center [713, 108] width 44 height 18
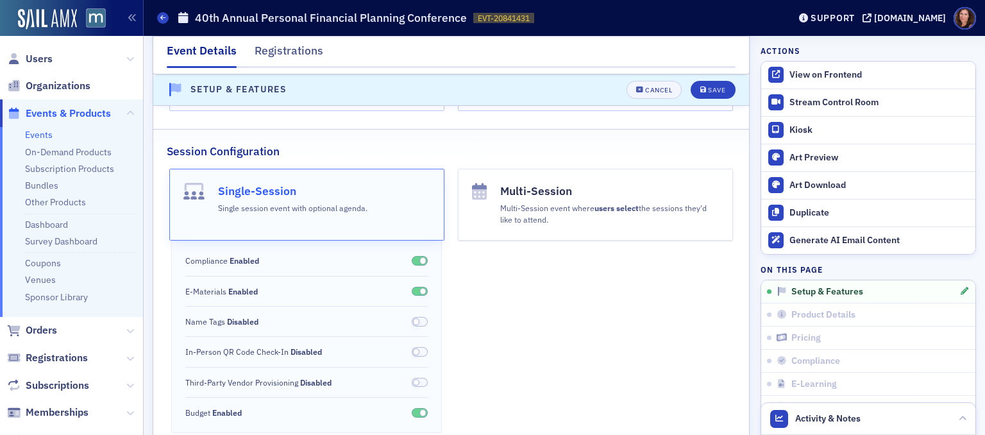
scroll to position [207, 0]
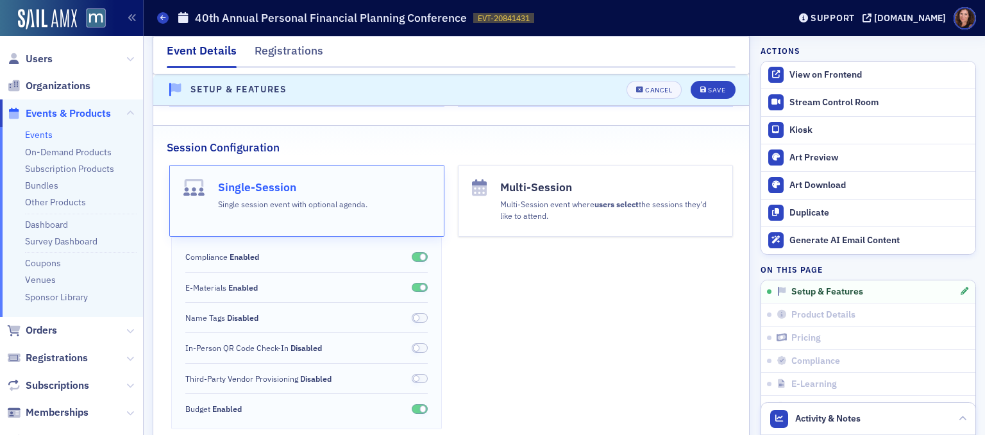
click at [418, 314] on span at bounding box center [420, 318] width 17 height 10
click at [713, 87] on div "Save" at bounding box center [716, 90] width 17 height 7
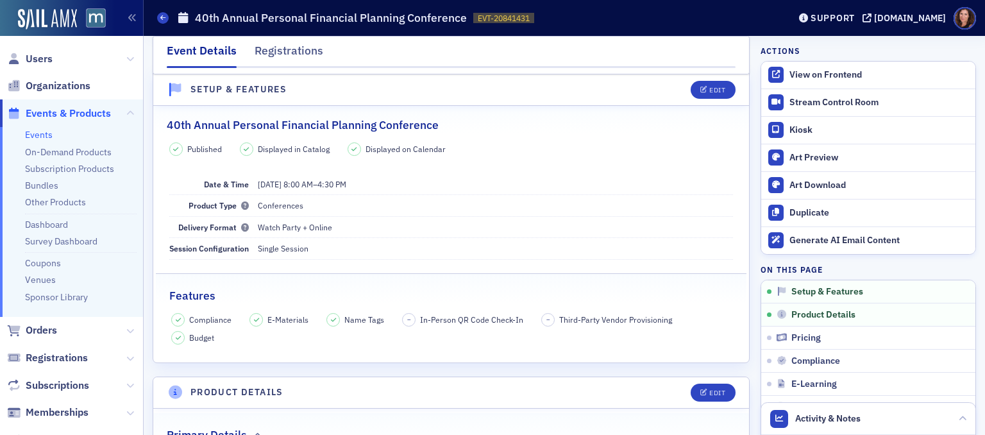
scroll to position [17, 0]
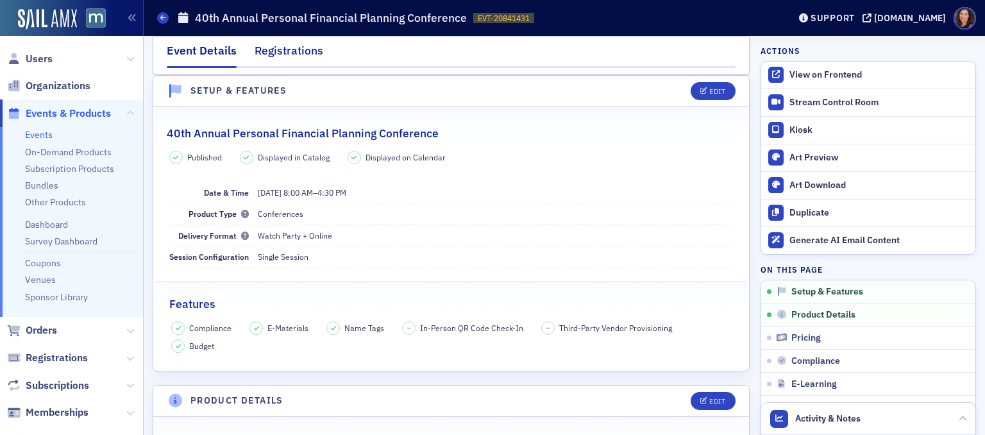
click at [294, 56] on div "Registrations" at bounding box center [289, 54] width 69 height 24
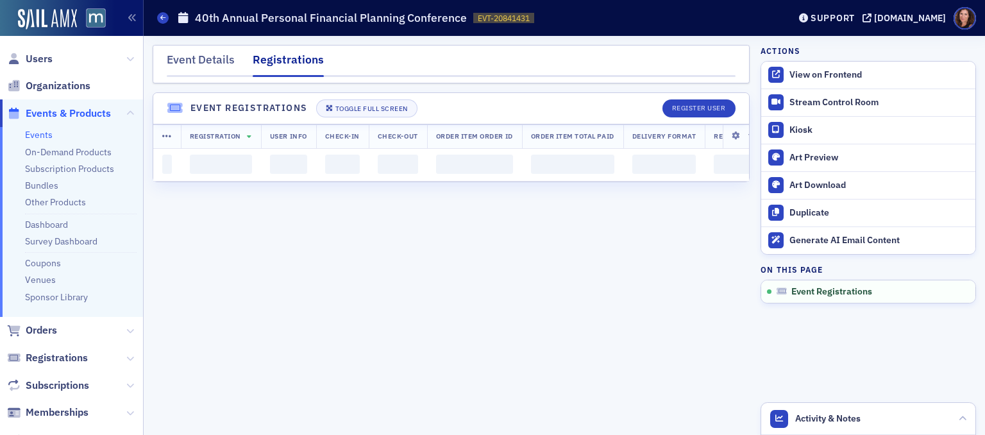
click at [294, 56] on div "Registrations" at bounding box center [288, 64] width 71 height 26
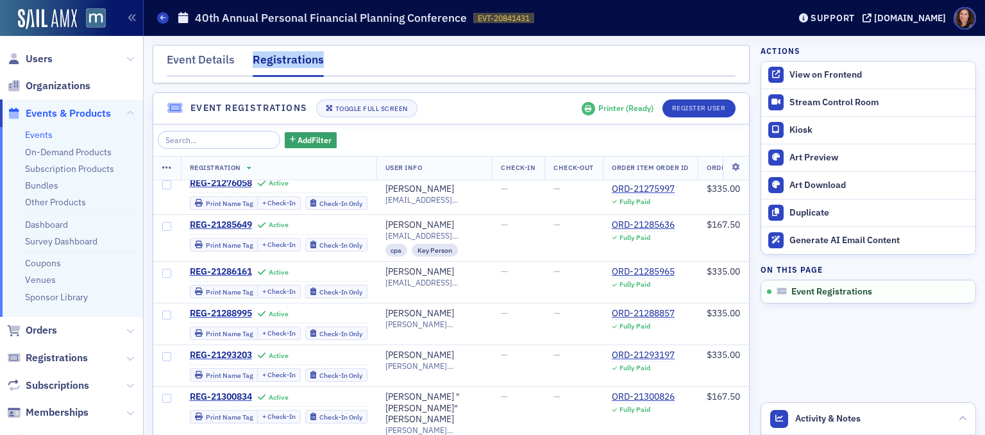
scroll to position [304, 0]
click at [383, 344] on td "[PERSON_NAME] [PERSON_NAME][EMAIL_ADDRESS][DOMAIN_NAME]" at bounding box center [434, 365] width 116 height 42
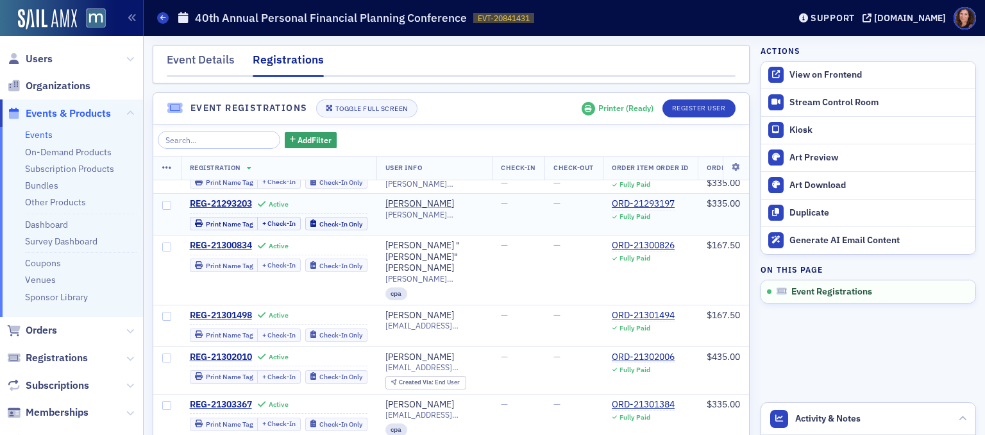
scroll to position [455, 0]
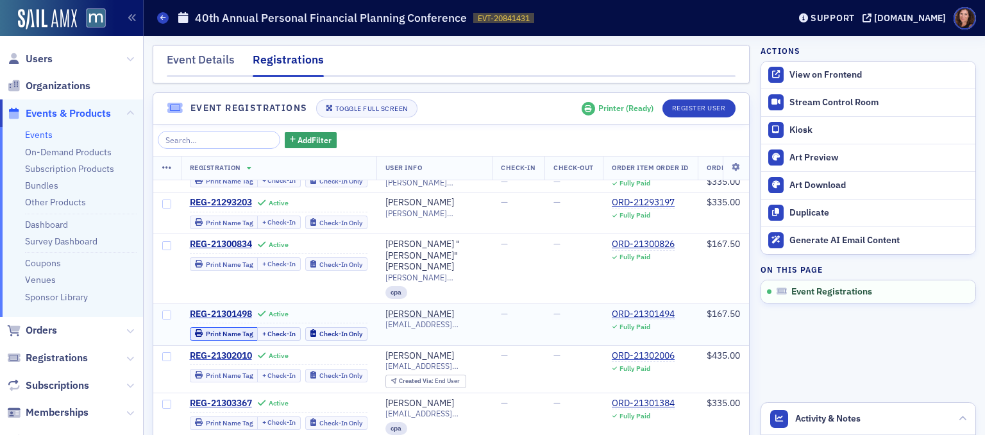
click at [209, 330] on div "Print Name Tag" at bounding box center [229, 333] width 47 height 7
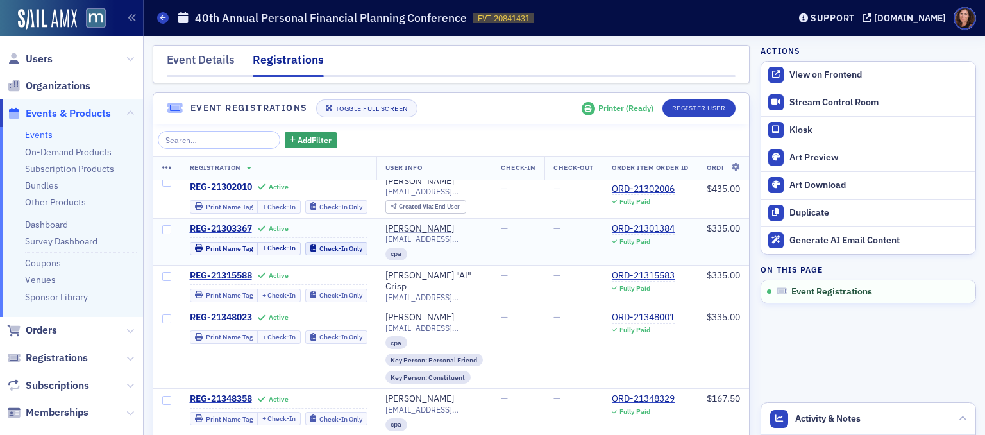
scroll to position [128, 0]
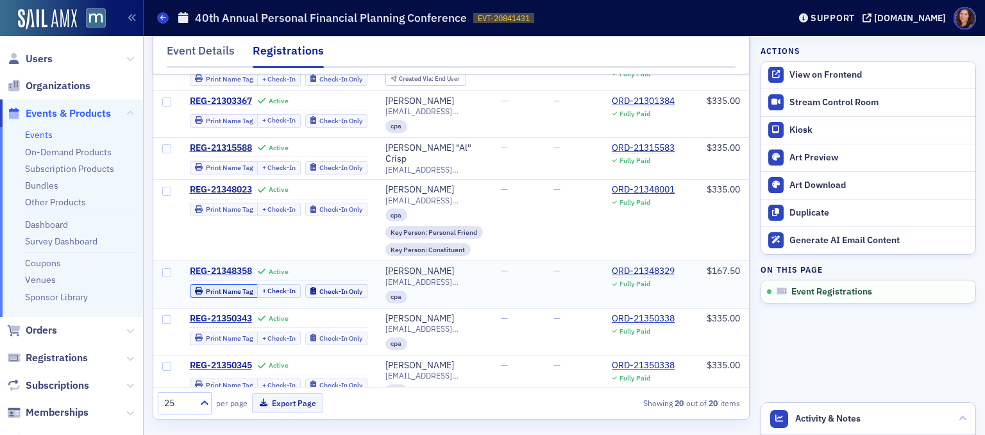
click at [214, 288] on div "Print Name Tag" at bounding box center [229, 291] width 47 height 7
